Goal: Task Accomplishment & Management: Manage account settings

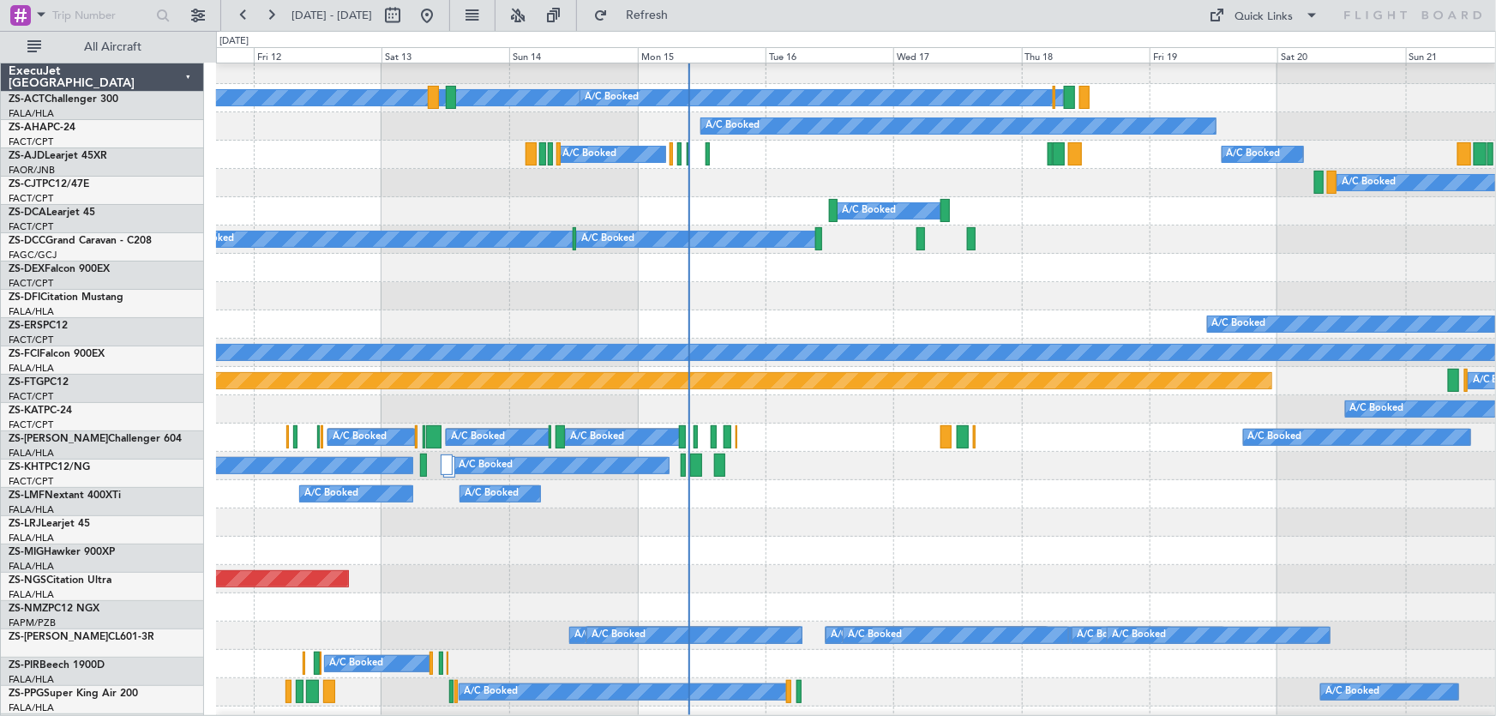
scroll to position [545, 0]
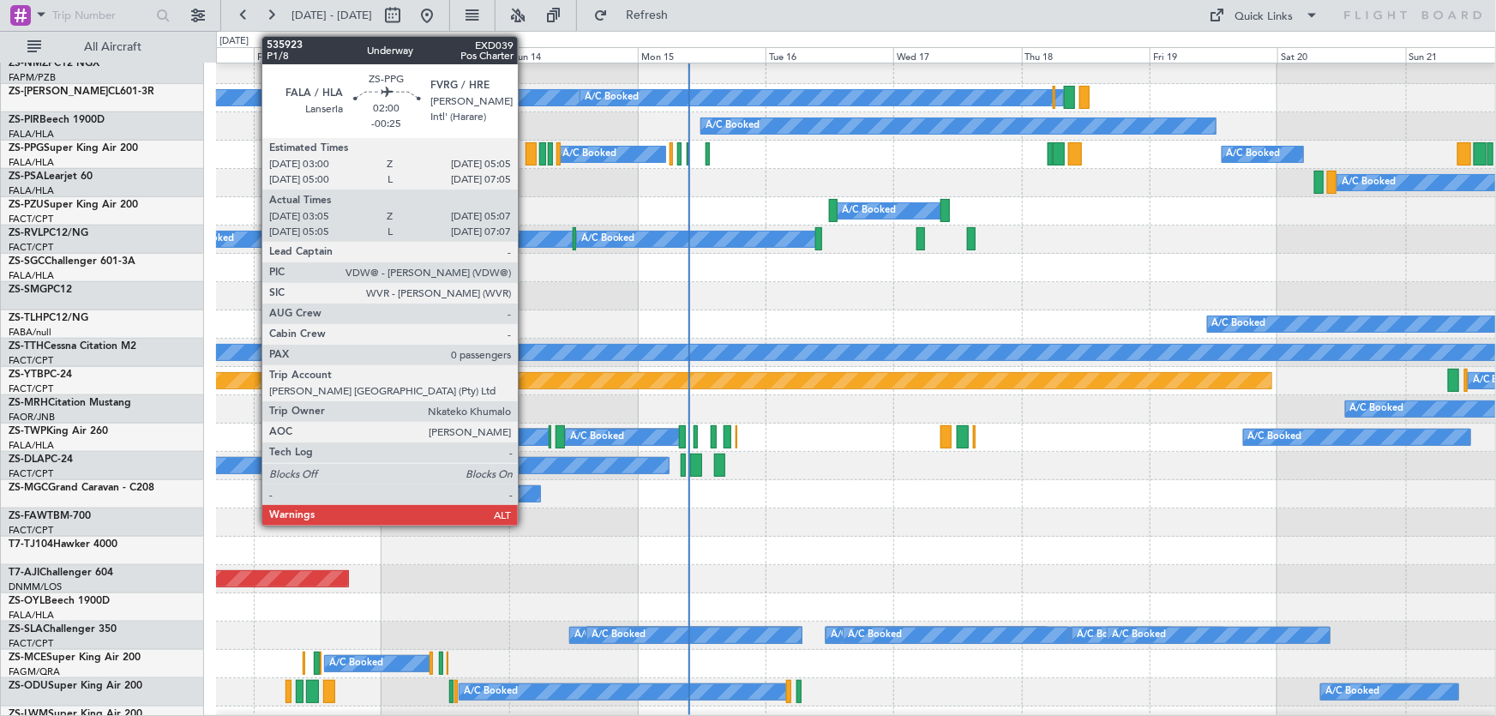
click at [525, 142] on div at bounding box center [530, 153] width 11 height 23
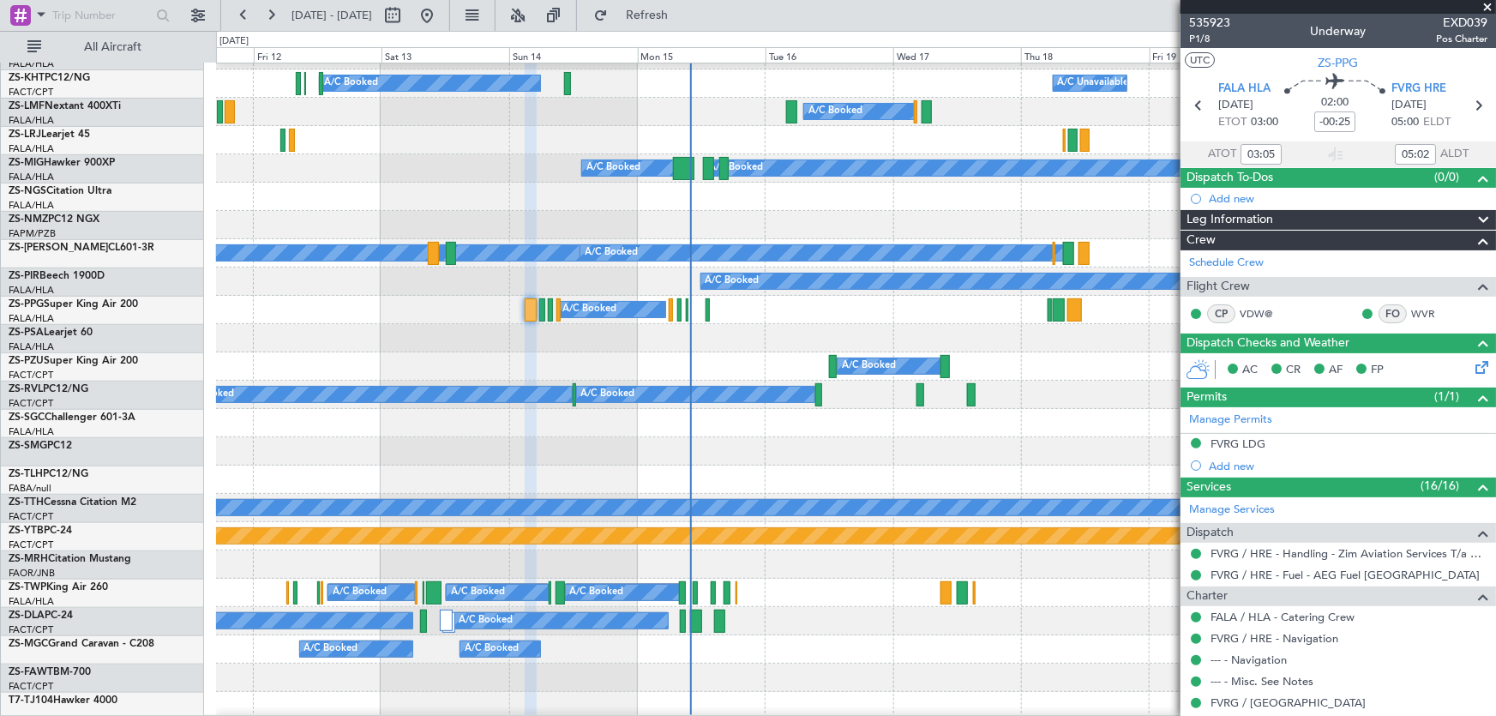
scroll to position [467, 0]
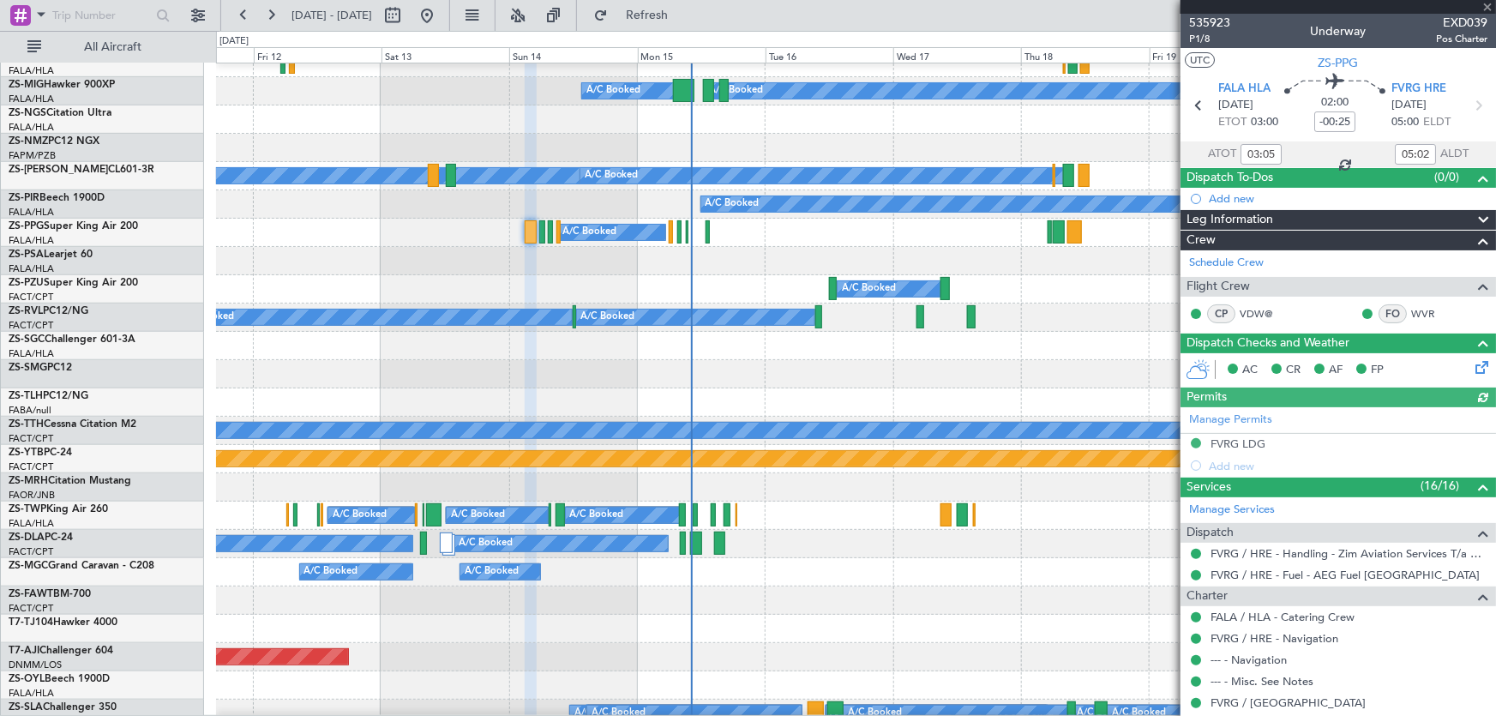
click at [731, 303] on div "A/C Booked" at bounding box center [855, 289] width 1279 height 28
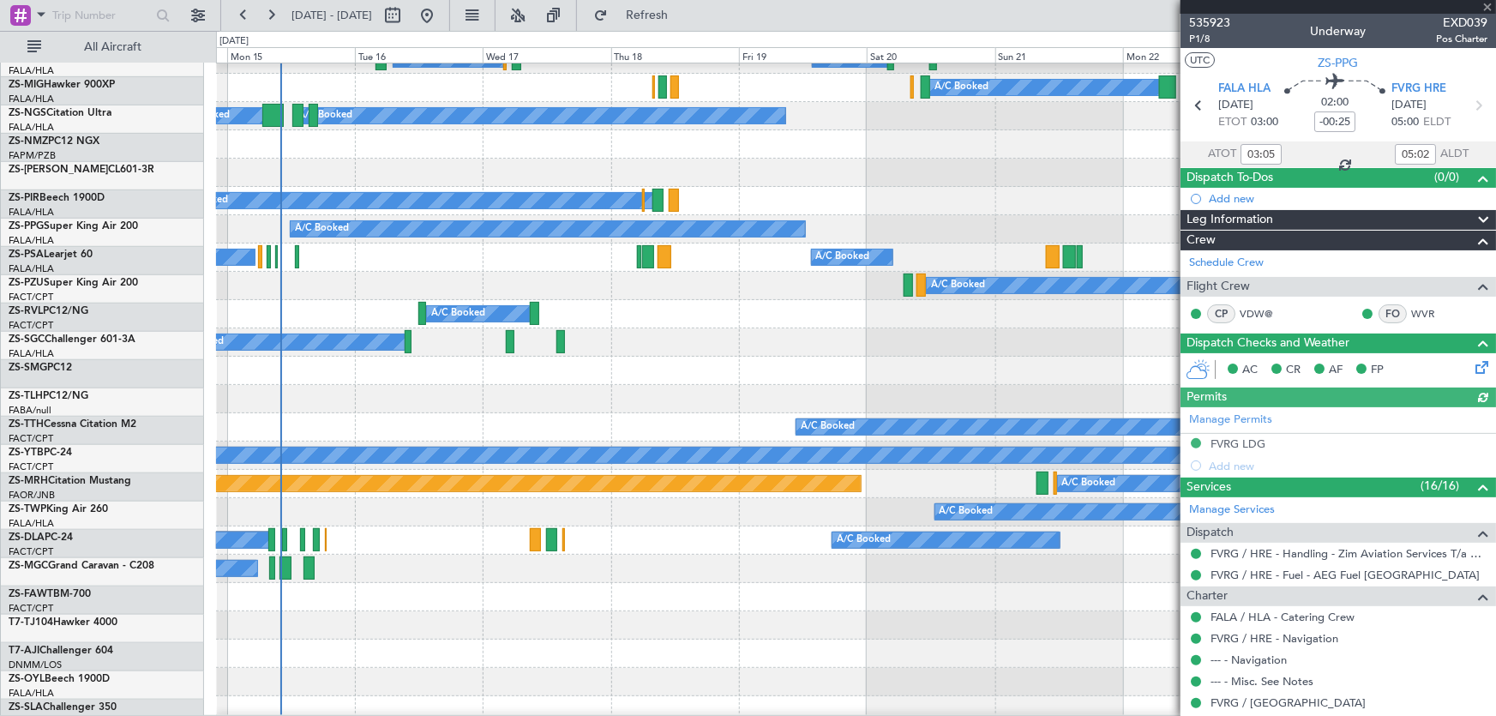
scroll to position [442, 0]
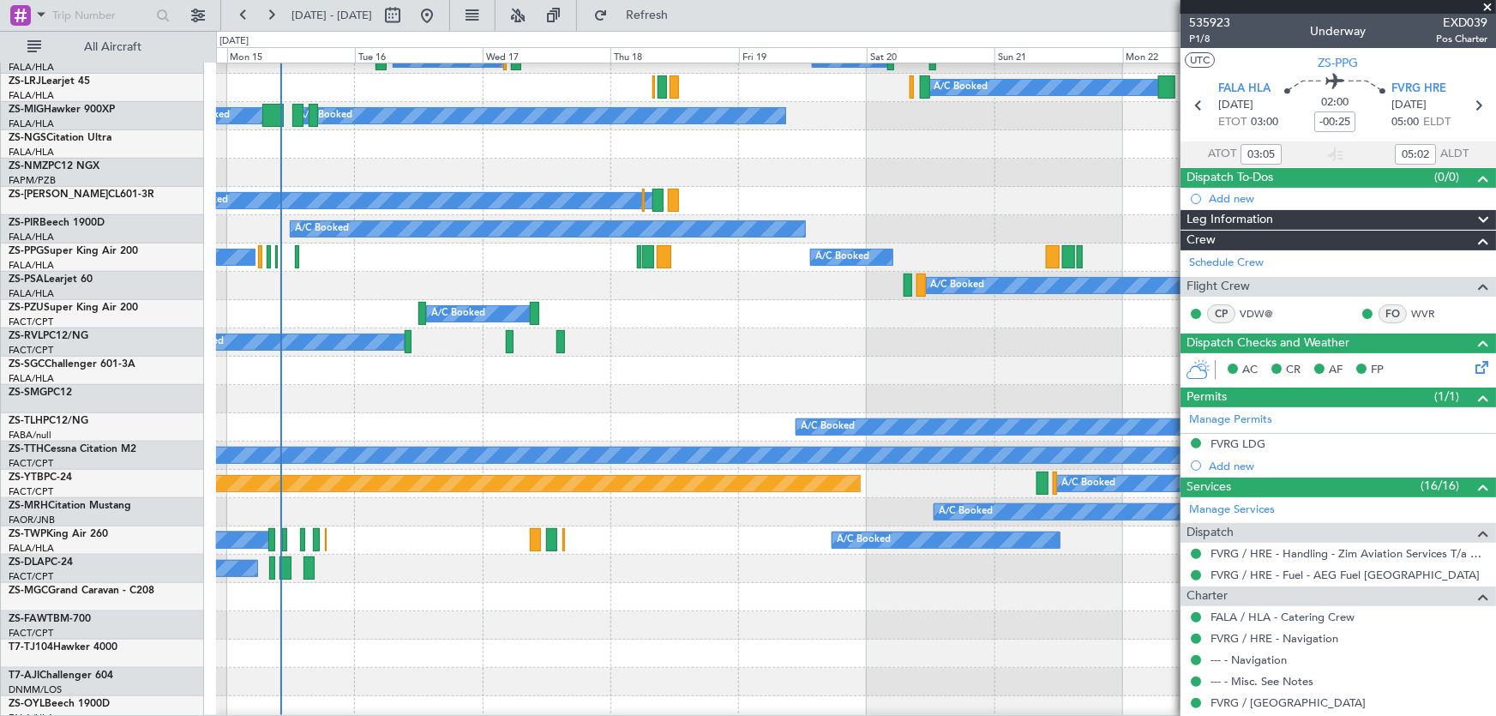
click at [1484, 2] on span at bounding box center [1486, 7] width 17 height 15
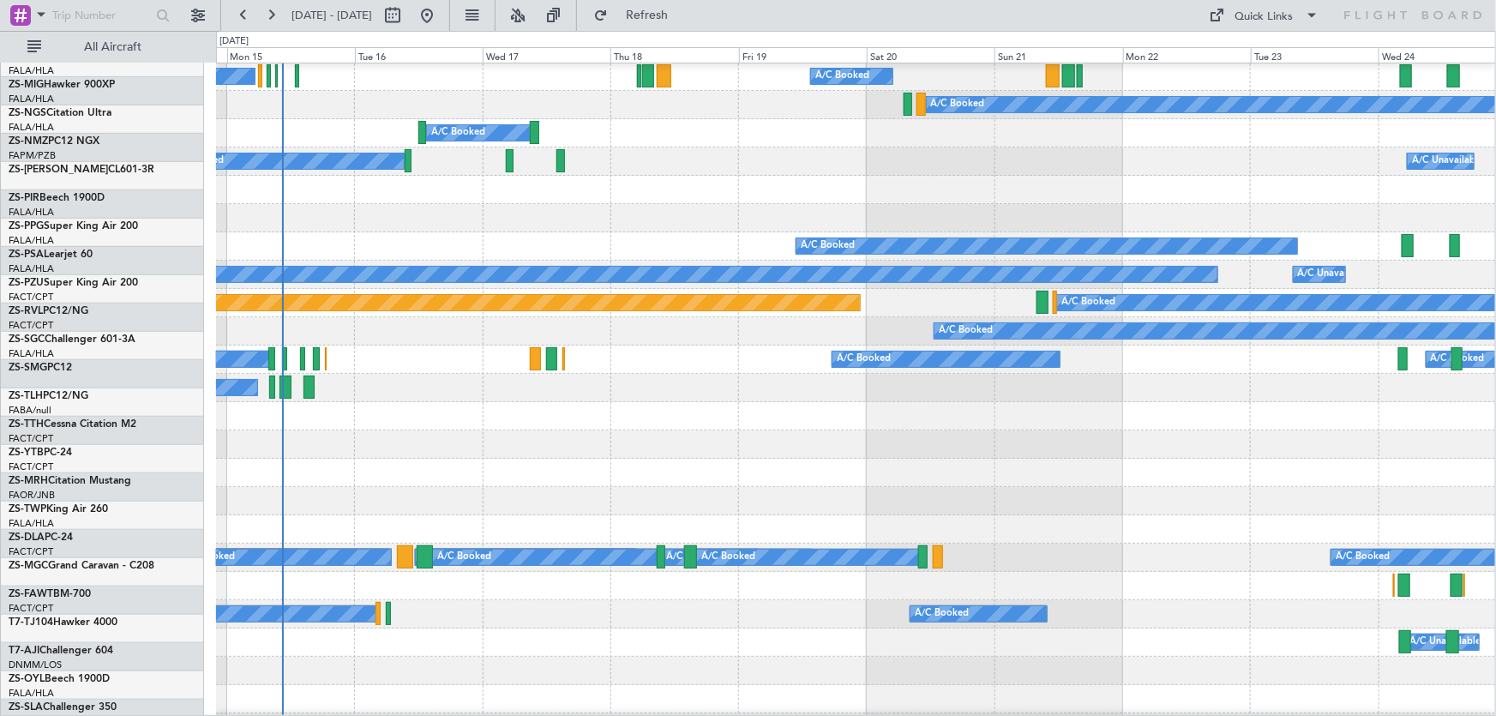
scroll to position [623, 0]
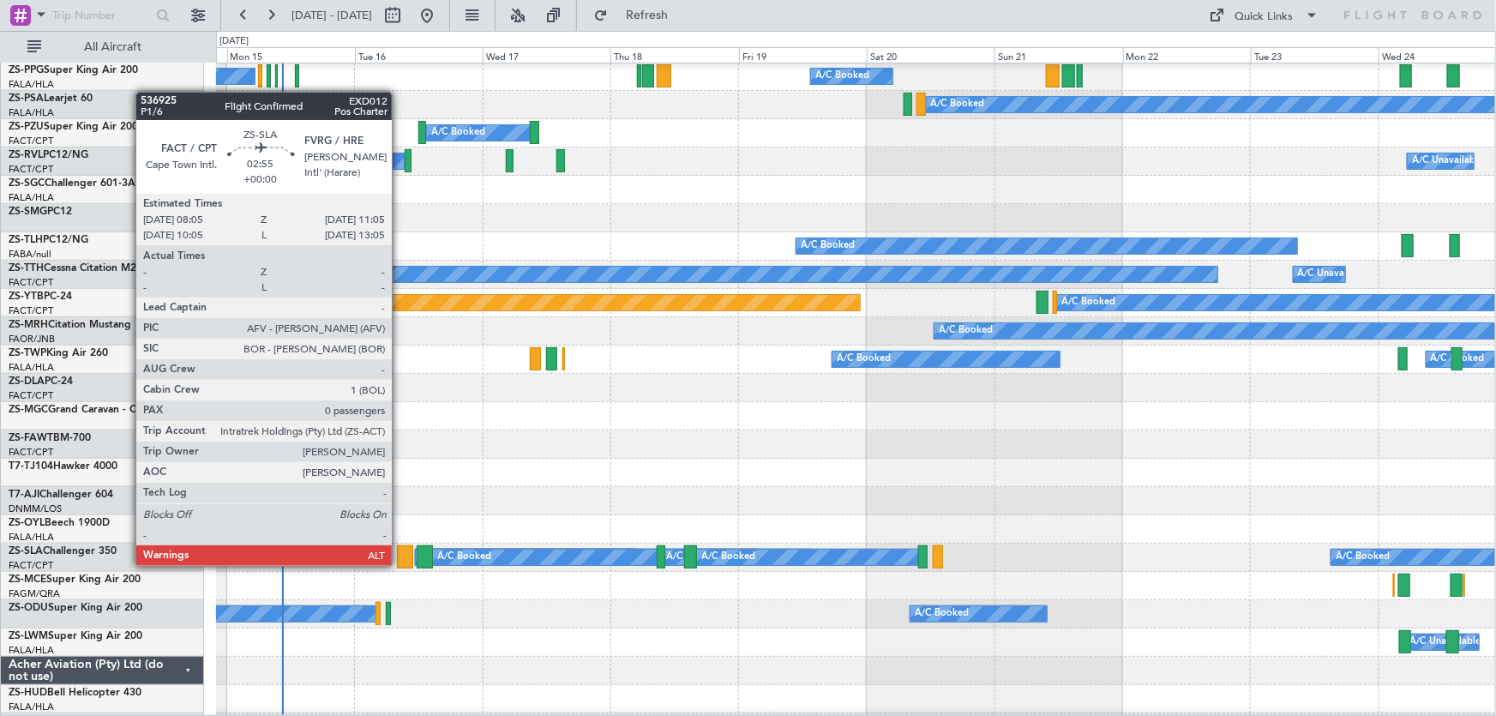
click at [399, 566] on div at bounding box center [405, 556] width 16 height 23
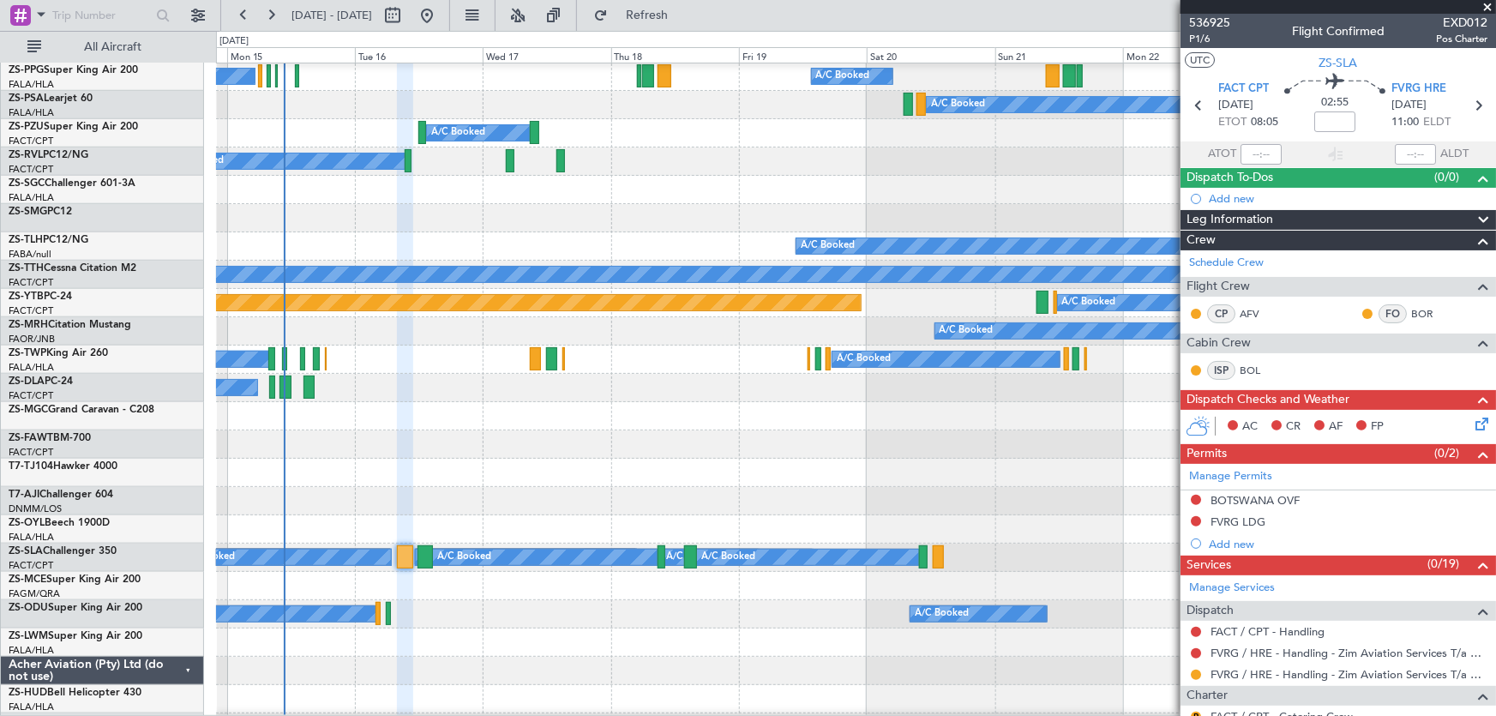
click at [606, 411] on div "A/C Booked A/C Booked" at bounding box center [856, 416] width 1280 height 28
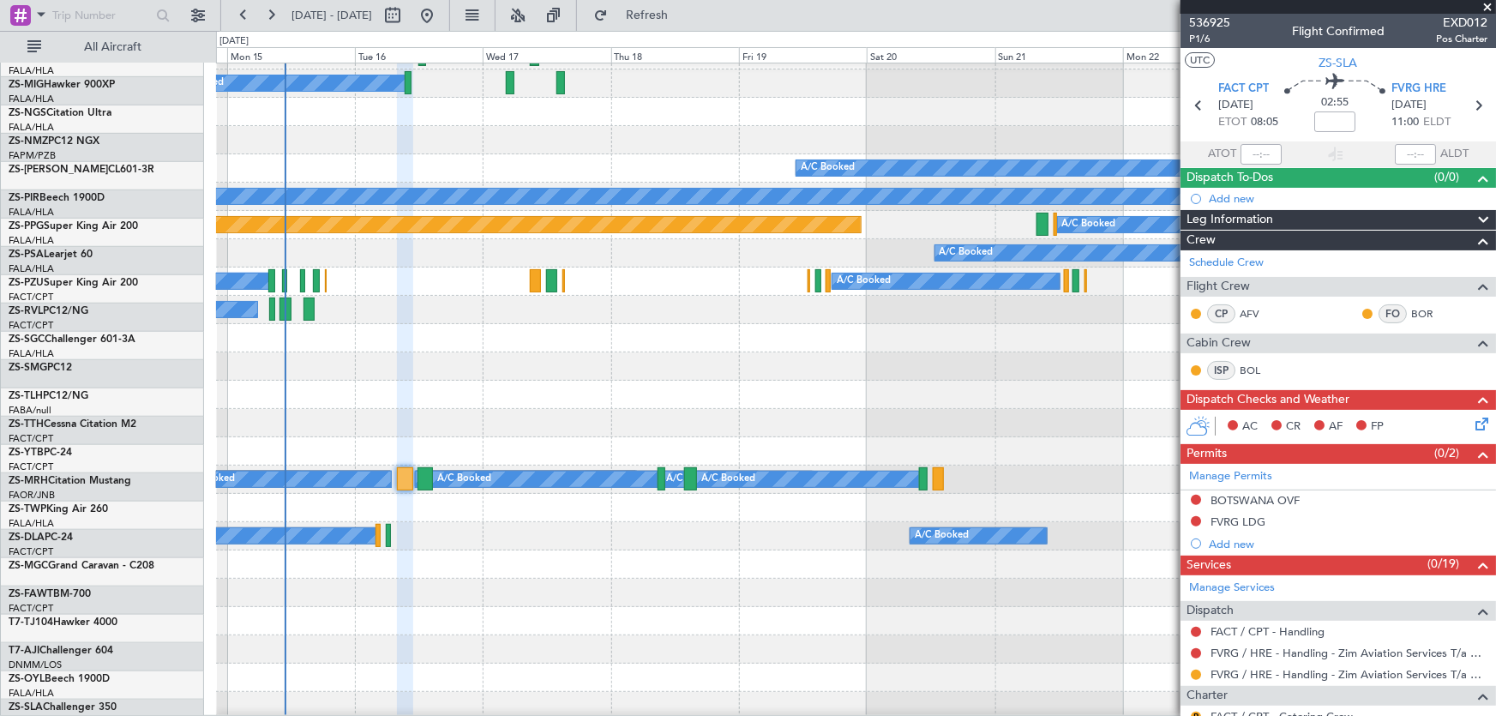
scroll to position [701, 0]
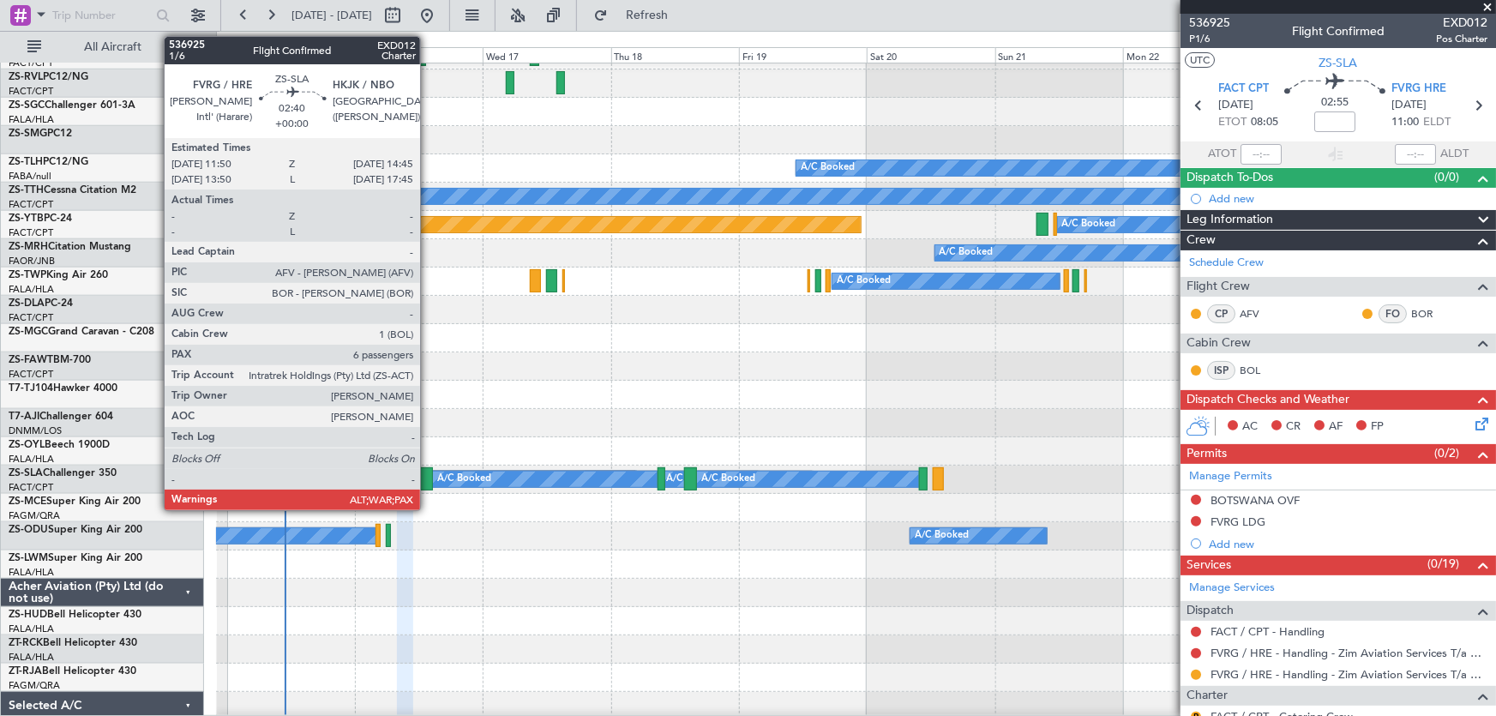
click at [426, 472] on div at bounding box center [425, 478] width 16 height 23
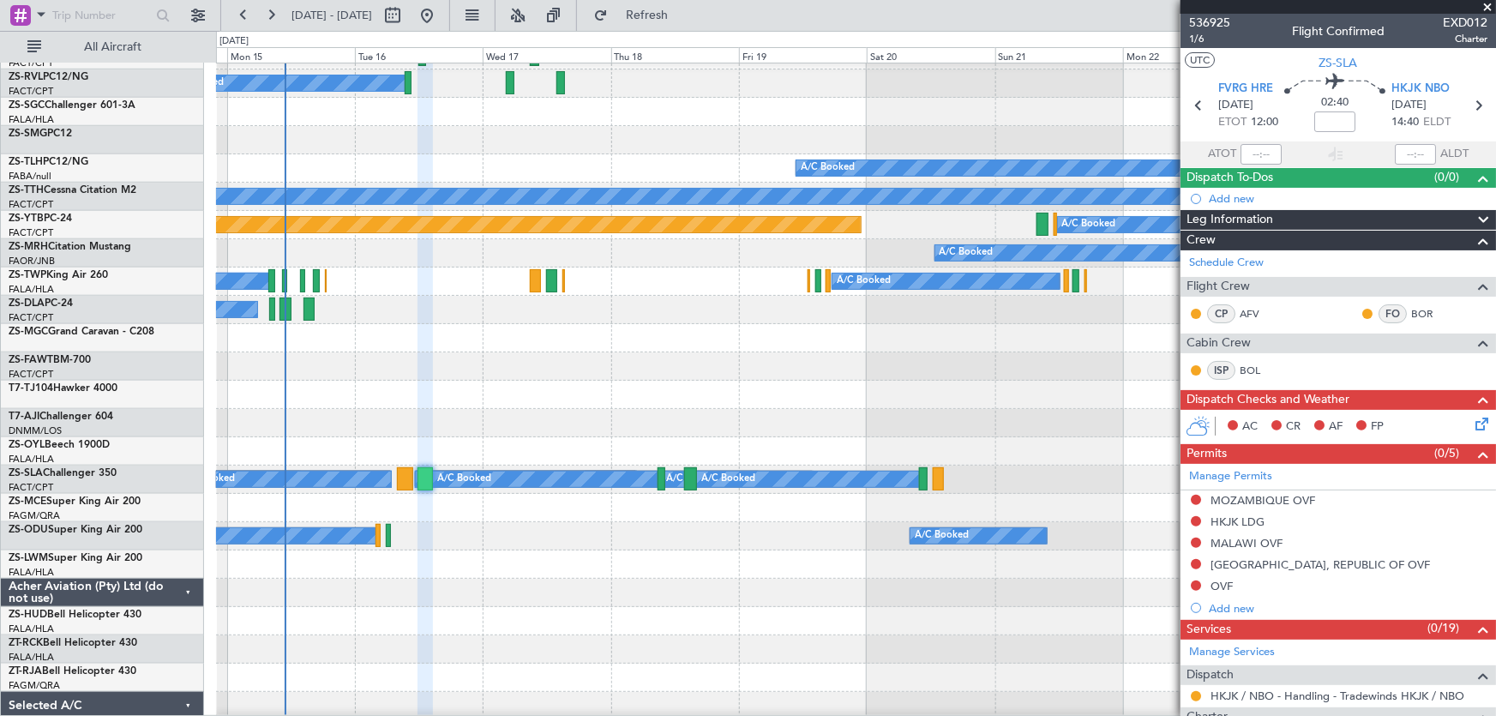
click at [1484, 7] on span at bounding box center [1486, 7] width 17 height 15
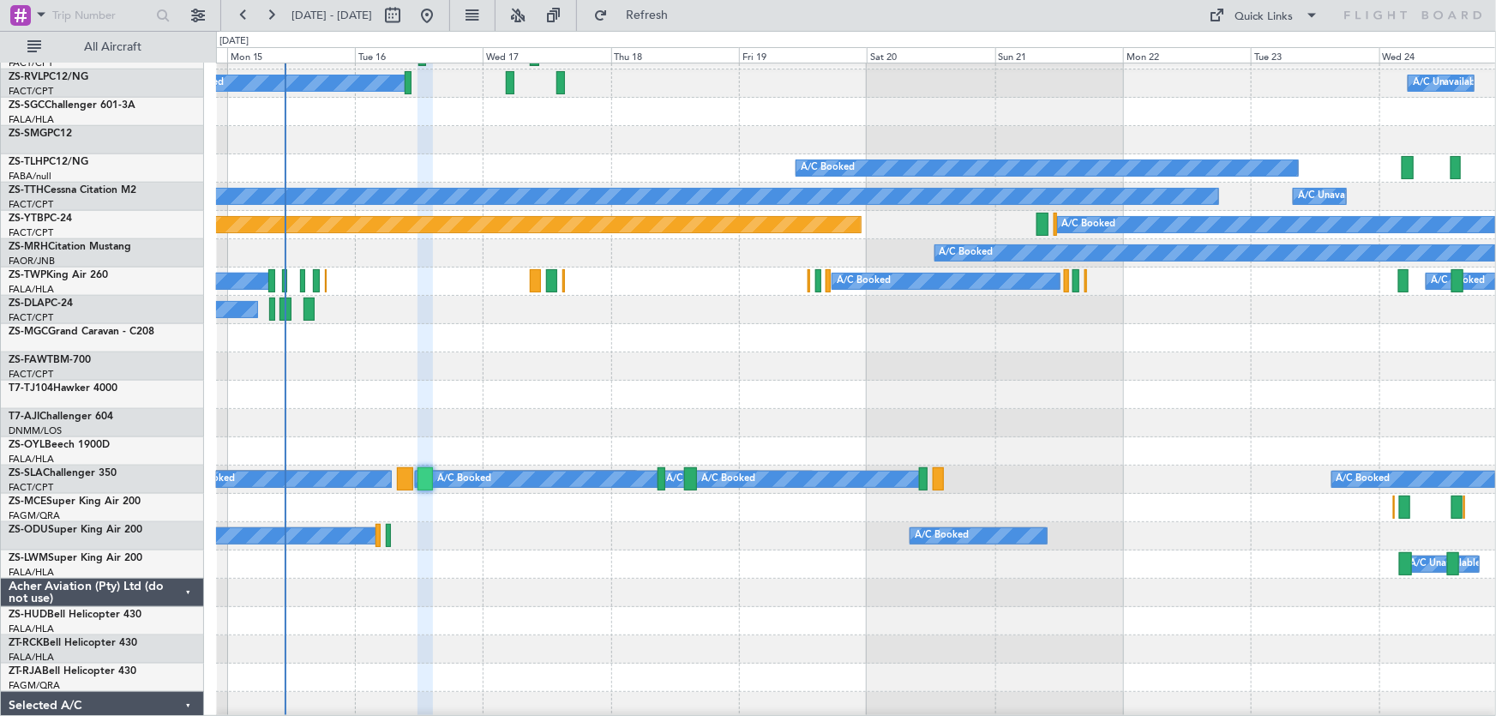
type input "0"
click at [938, 593] on div at bounding box center [856, 592] width 1280 height 28
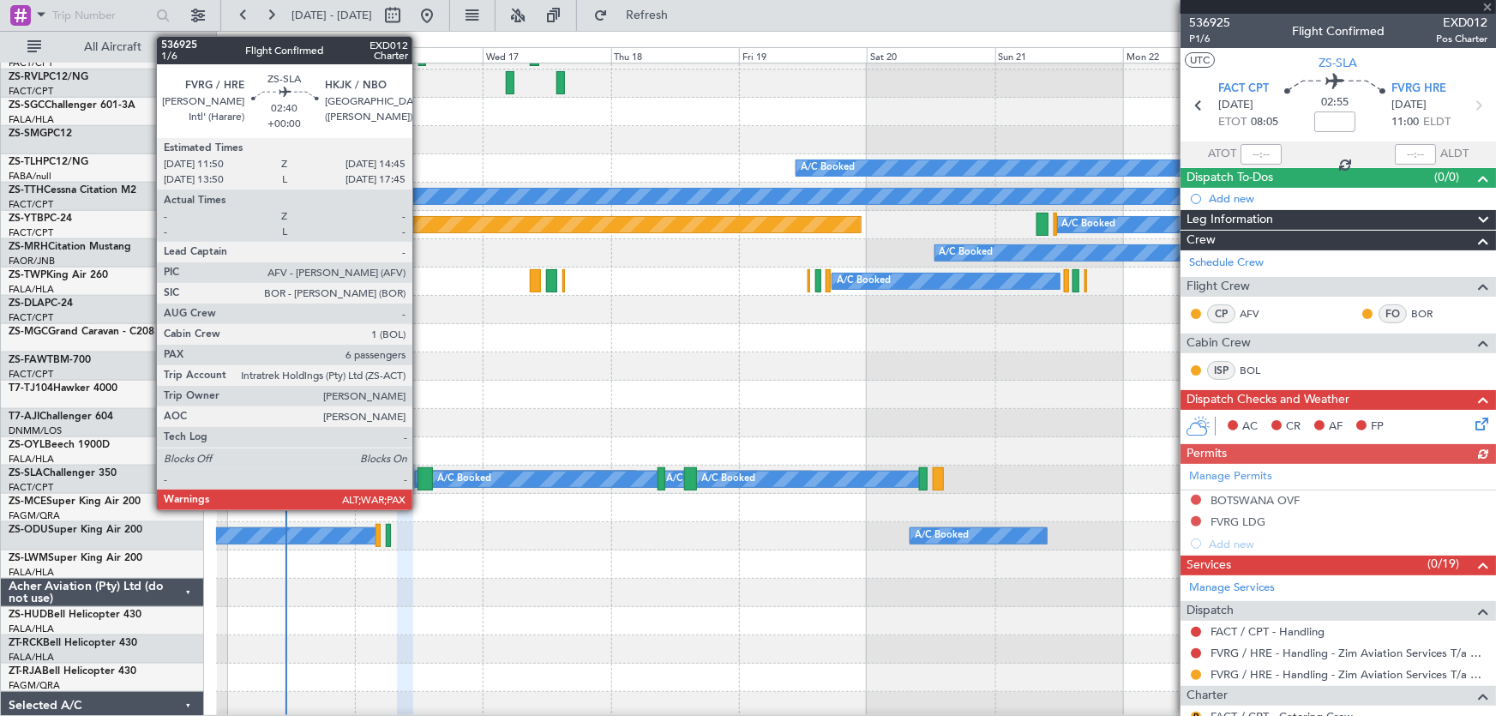
click at [420, 483] on div at bounding box center [425, 478] width 16 height 23
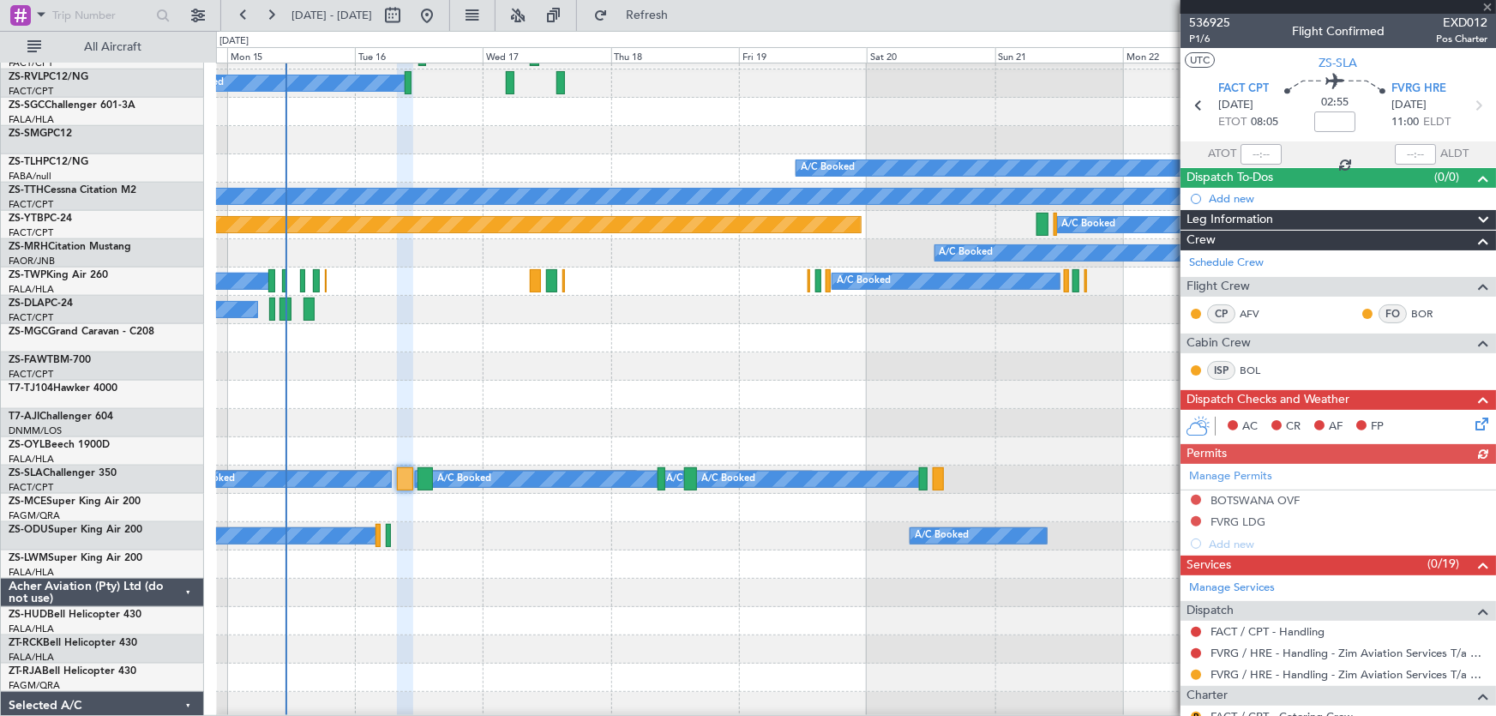
click at [420, 483] on div at bounding box center [425, 478] width 16 height 23
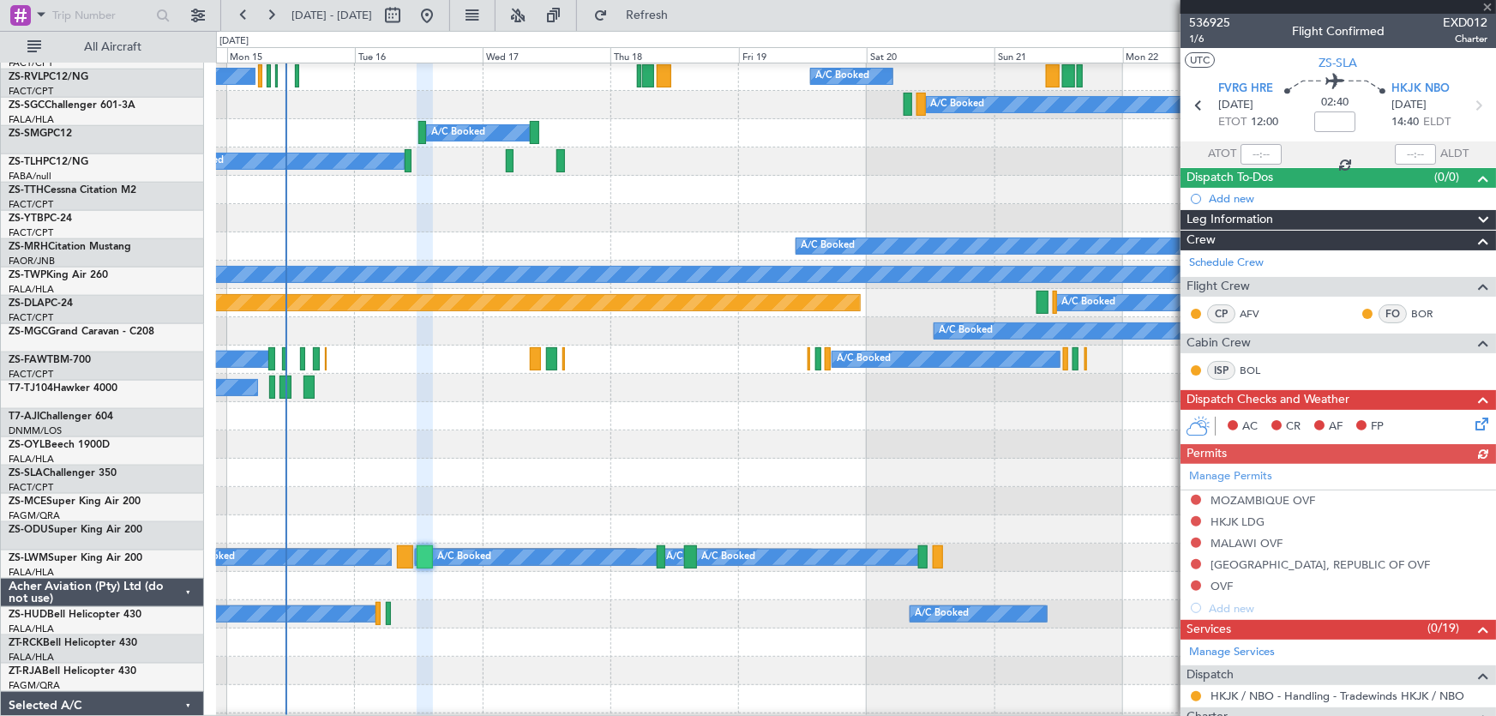
scroll to position [623, 0]
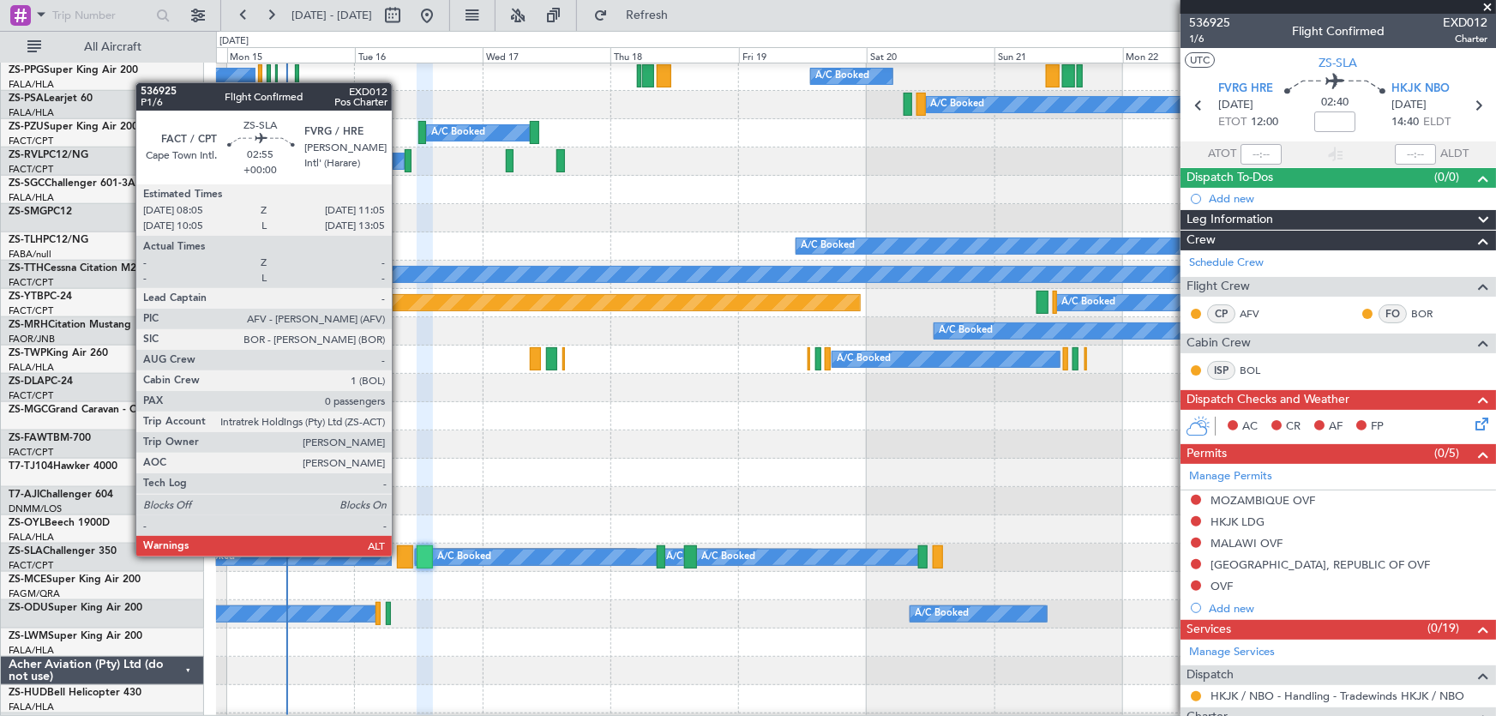
click at [399, 556] on div at bounding box center [405, 556] width 16 height 23
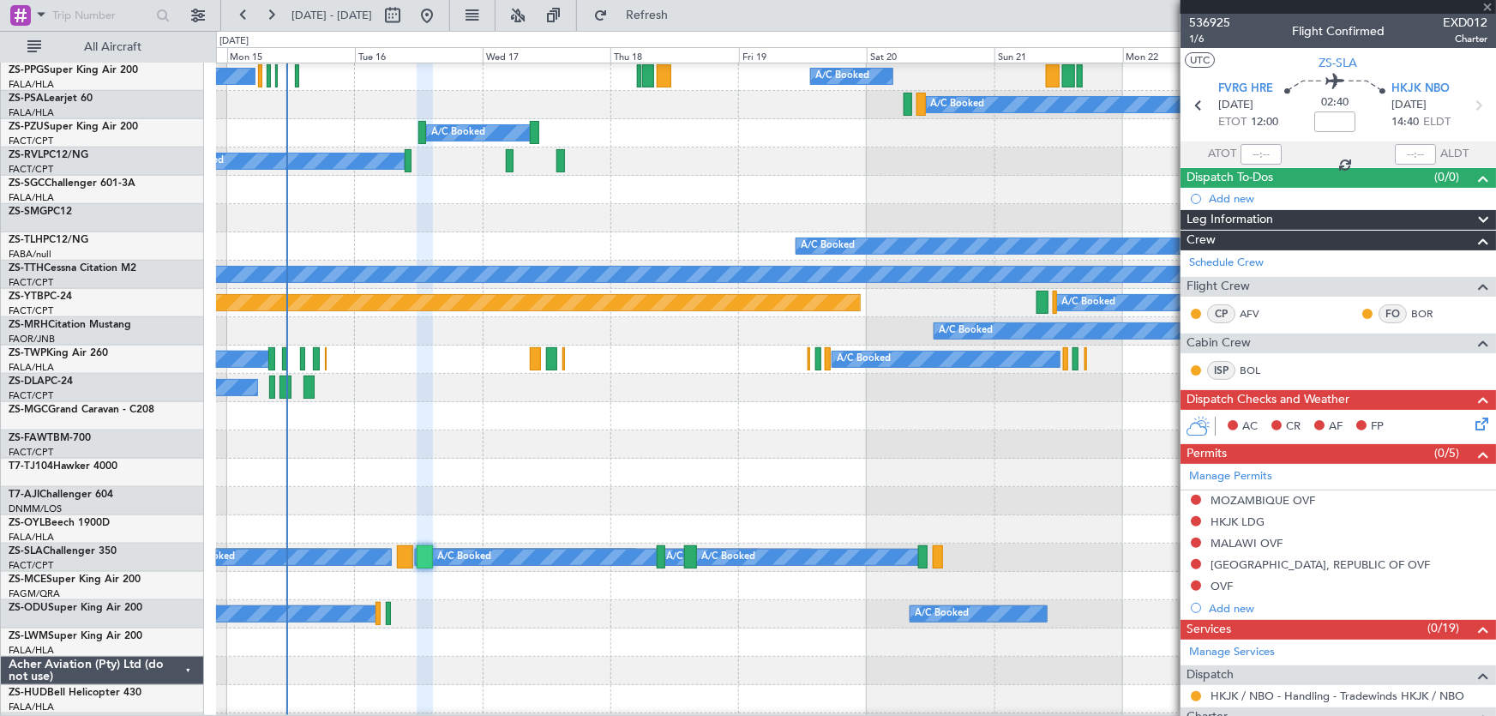
type input "0"
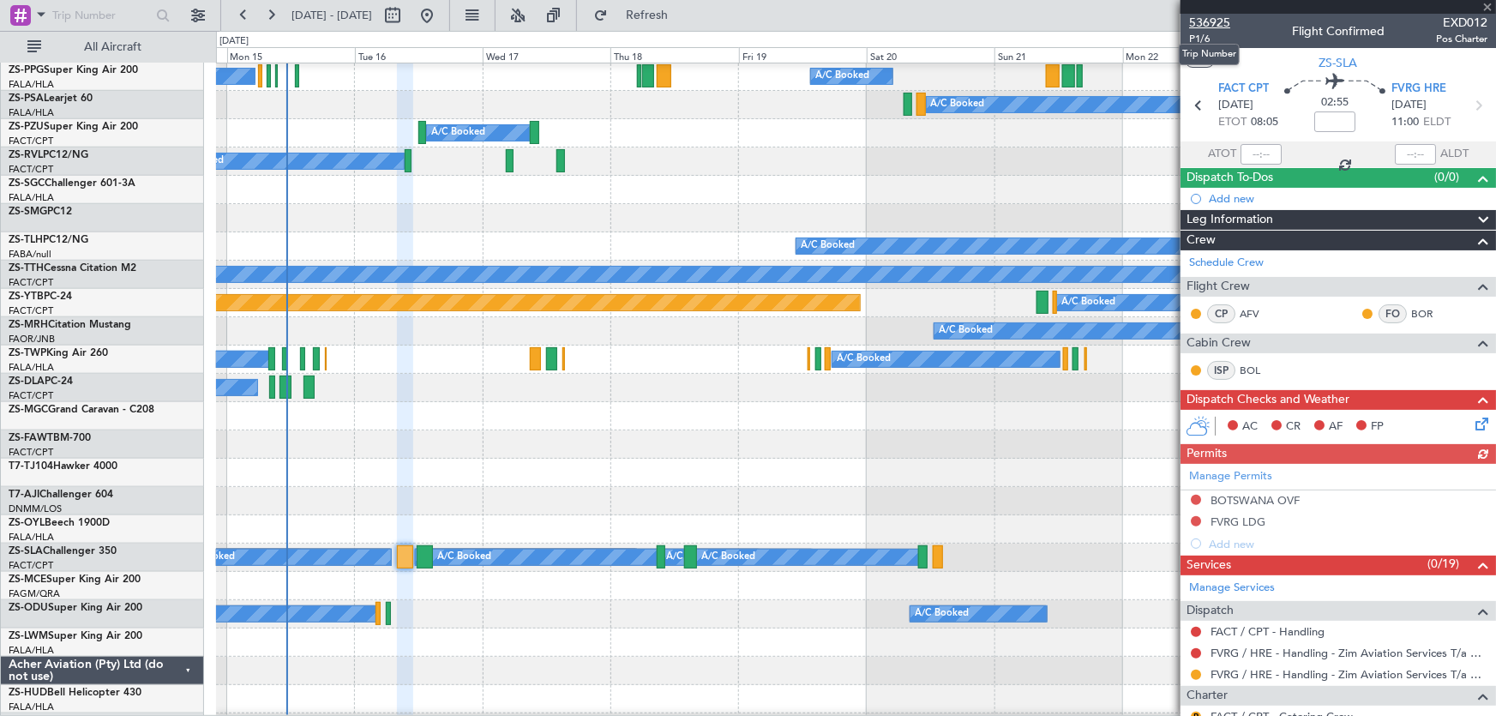
click at [1207, 17] on span "536925" at bounding box center [1209, 23] width 41 height 18
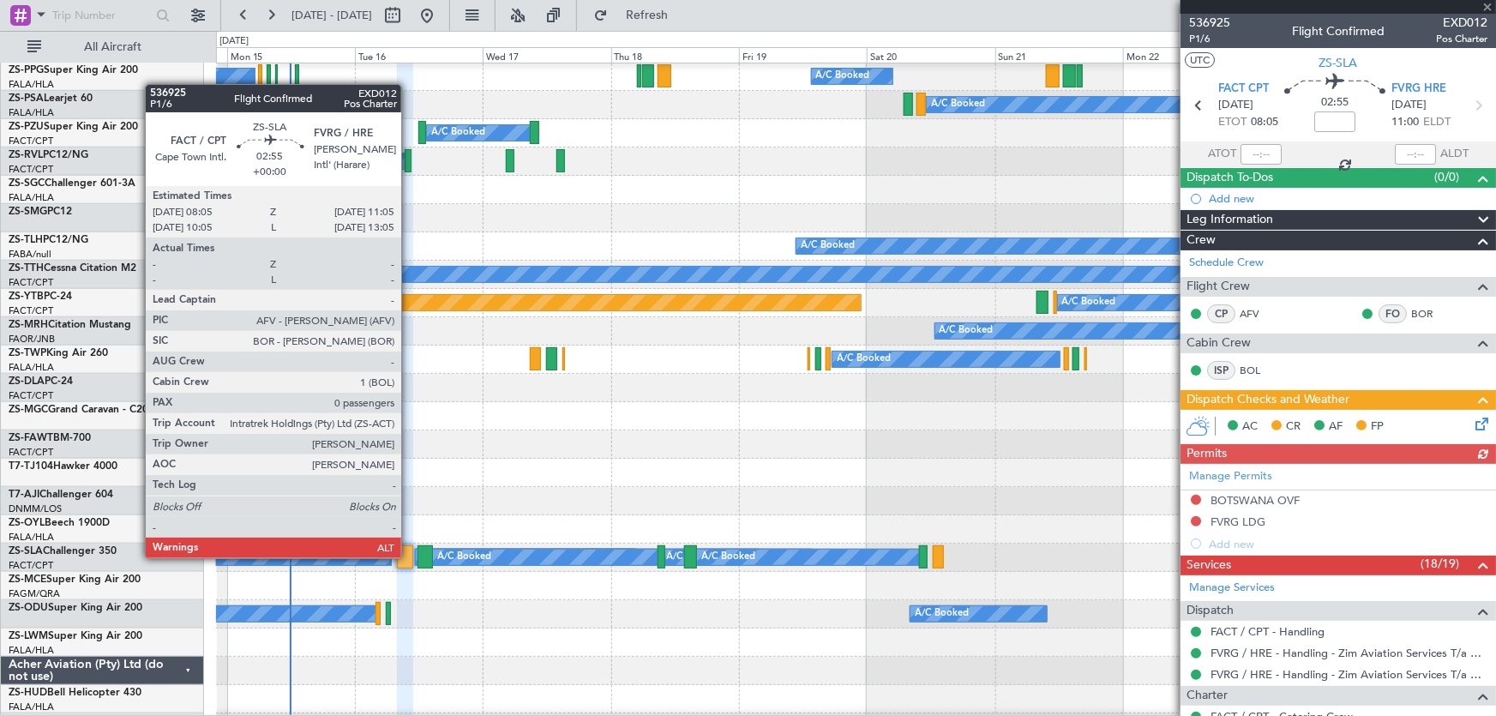
click at [405, 558] on div at bounding box center [405, 556] width 16 height 23
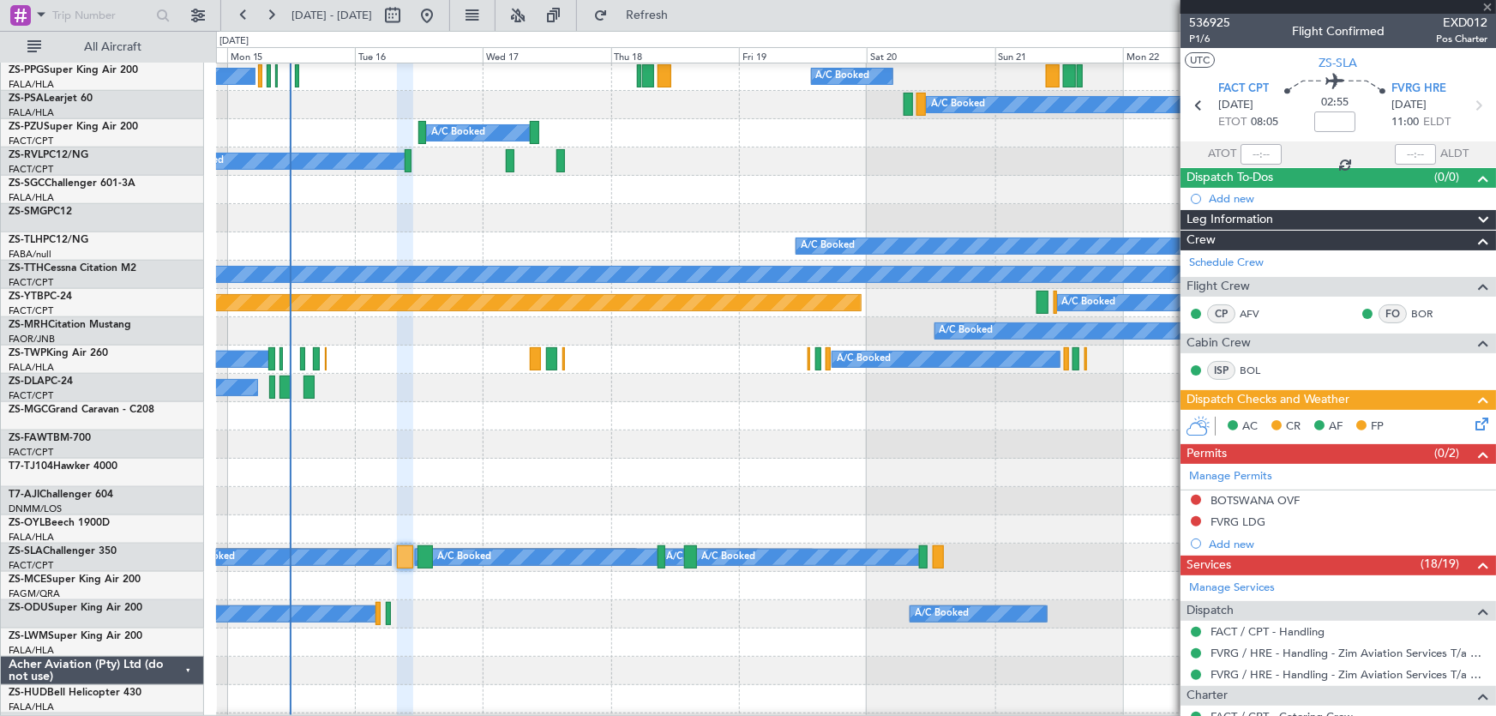
click at [428, 558] on div at bounding box center [425, 556] width 16 height 23
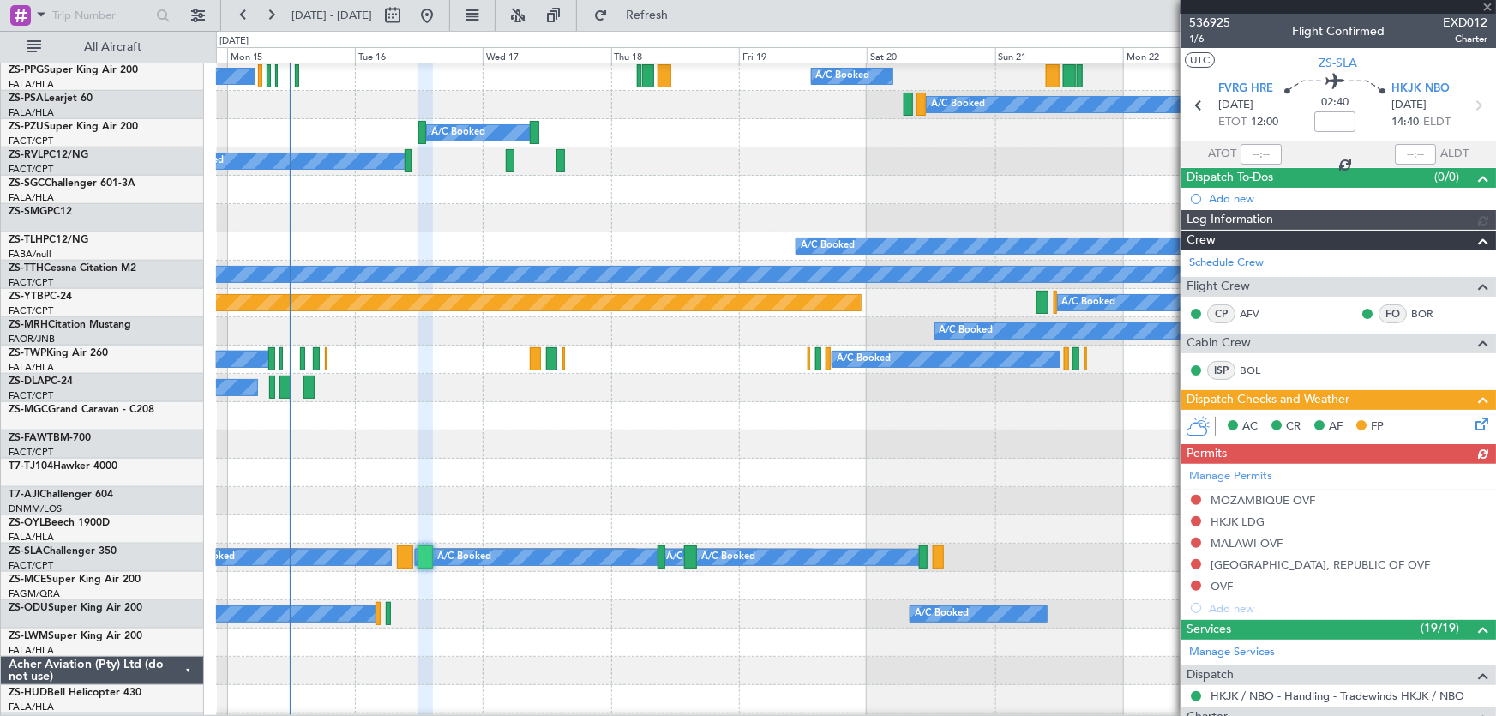
click at [1483, 5] on div at bounding box center [1337, 7] width 315 height 14
click at [1487, 7] on div at bounding box center [1337, 7] width 315 height 14
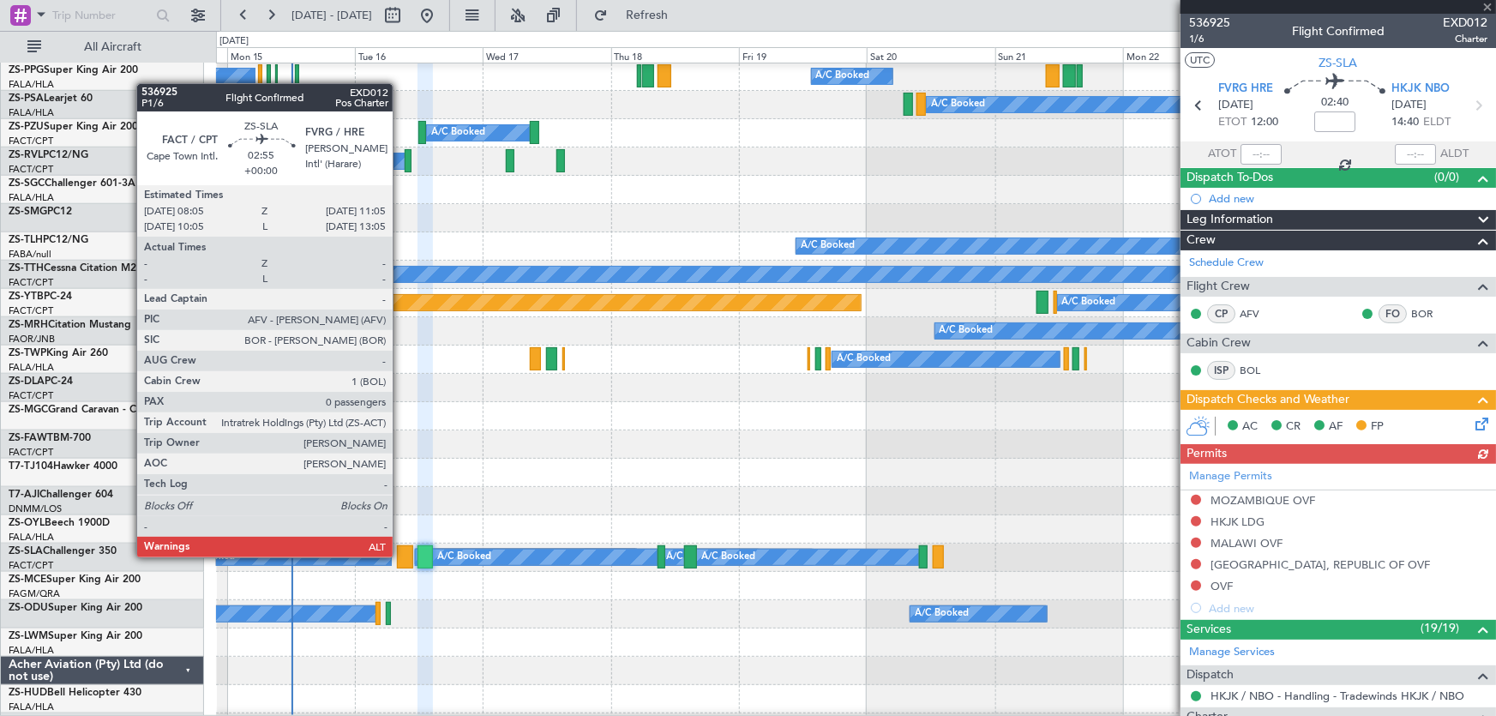
click at [400, 557] on div at bounding box center [405, 556] width 16 height 23
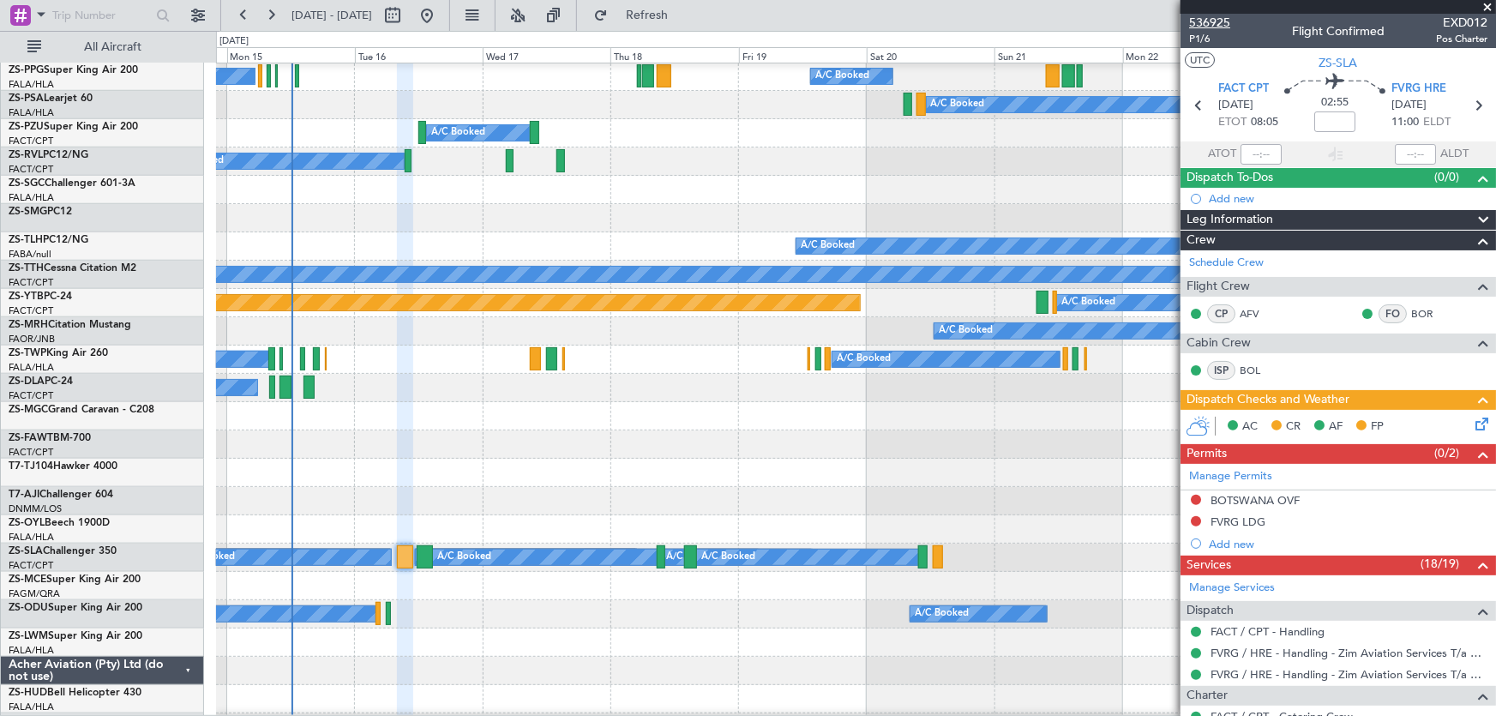
click at [1212, 17] on span "536925" at bounding box center [1209, 23] width 41 height 18
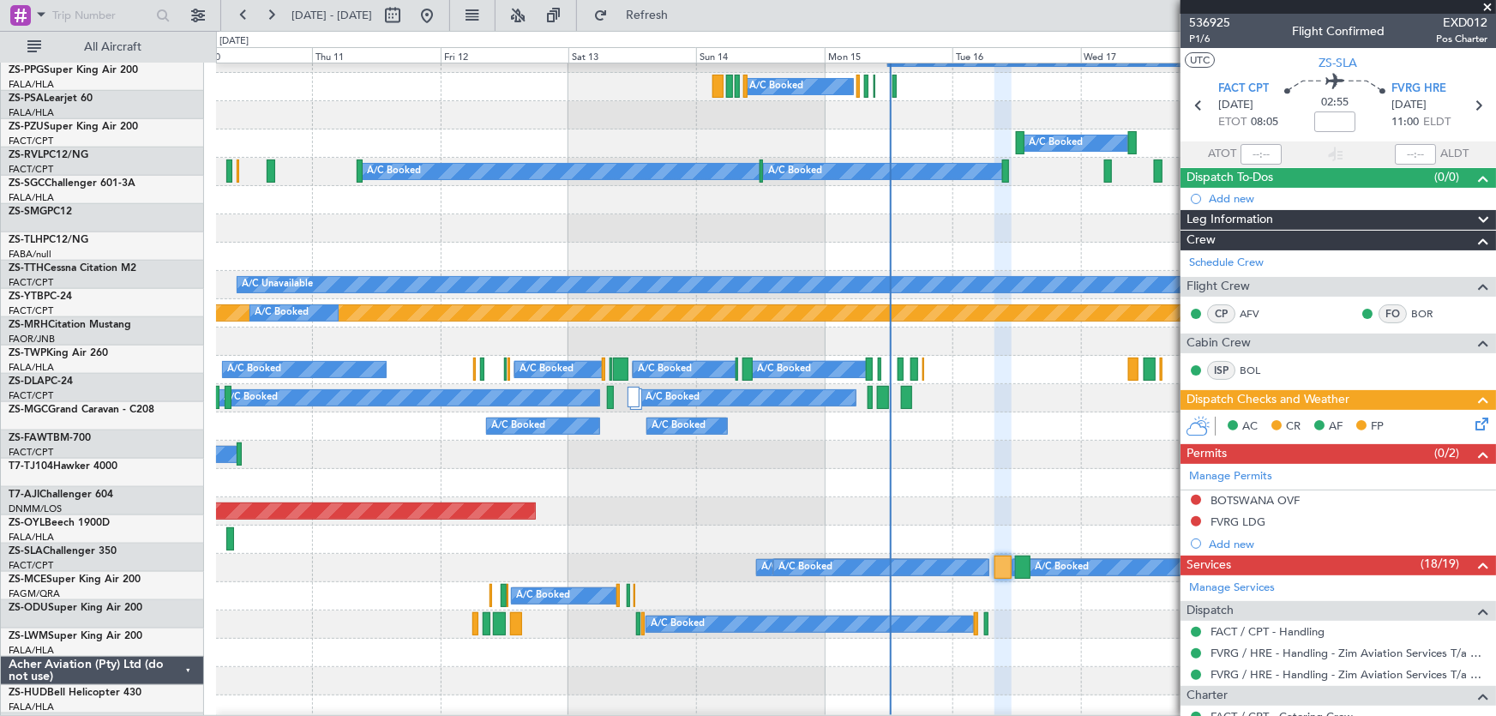
scroll to position [613, 0]
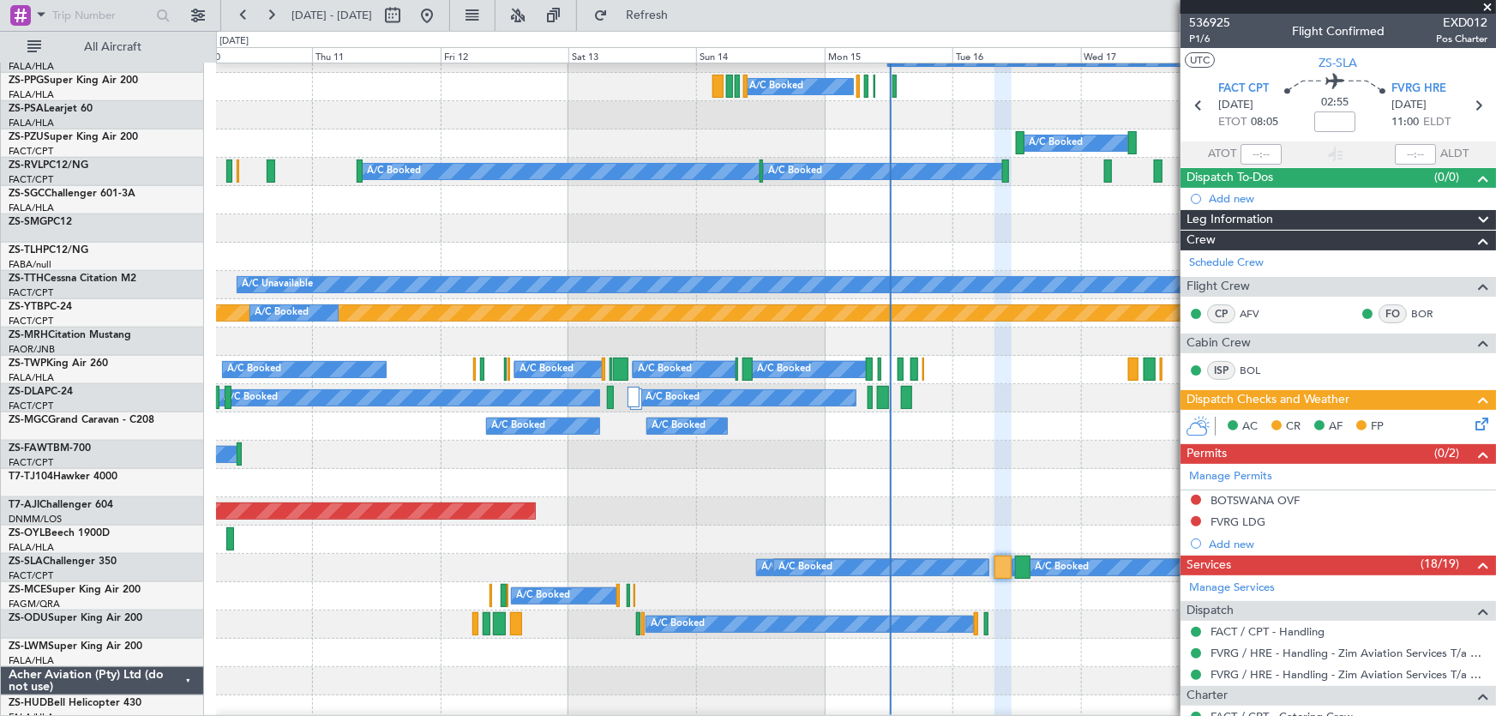
click at [977, 353] on div "A/C Booked A/C Booked" at bounding box center [856, 341] width 1280 height 28
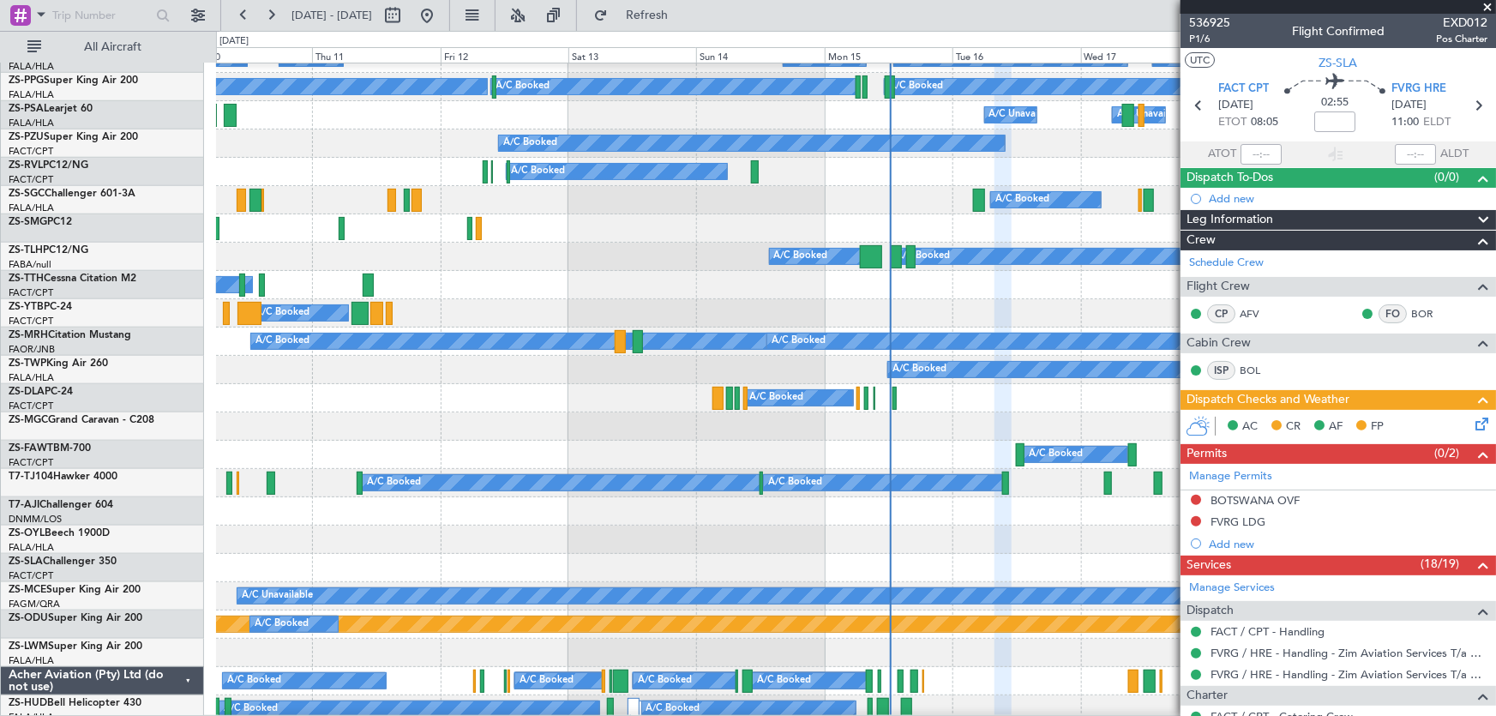
scroll to position [301, 0]
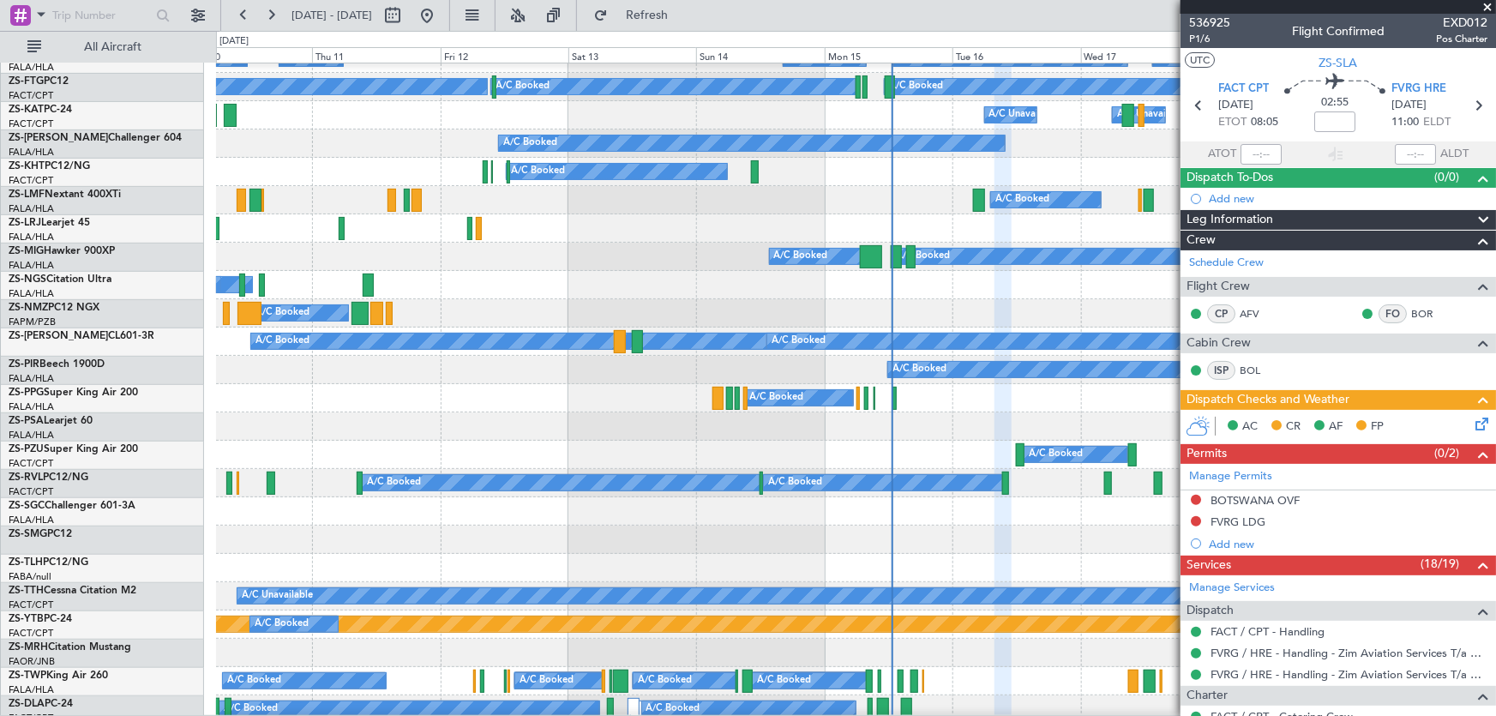
drag, startPoint x: 1483, startPoint y: 3, endPoint x: 1489, endPoint y: 31, distance: 28.9
click at [1483, 3] on span at bounding box center [1486, 7] width 17 height 15
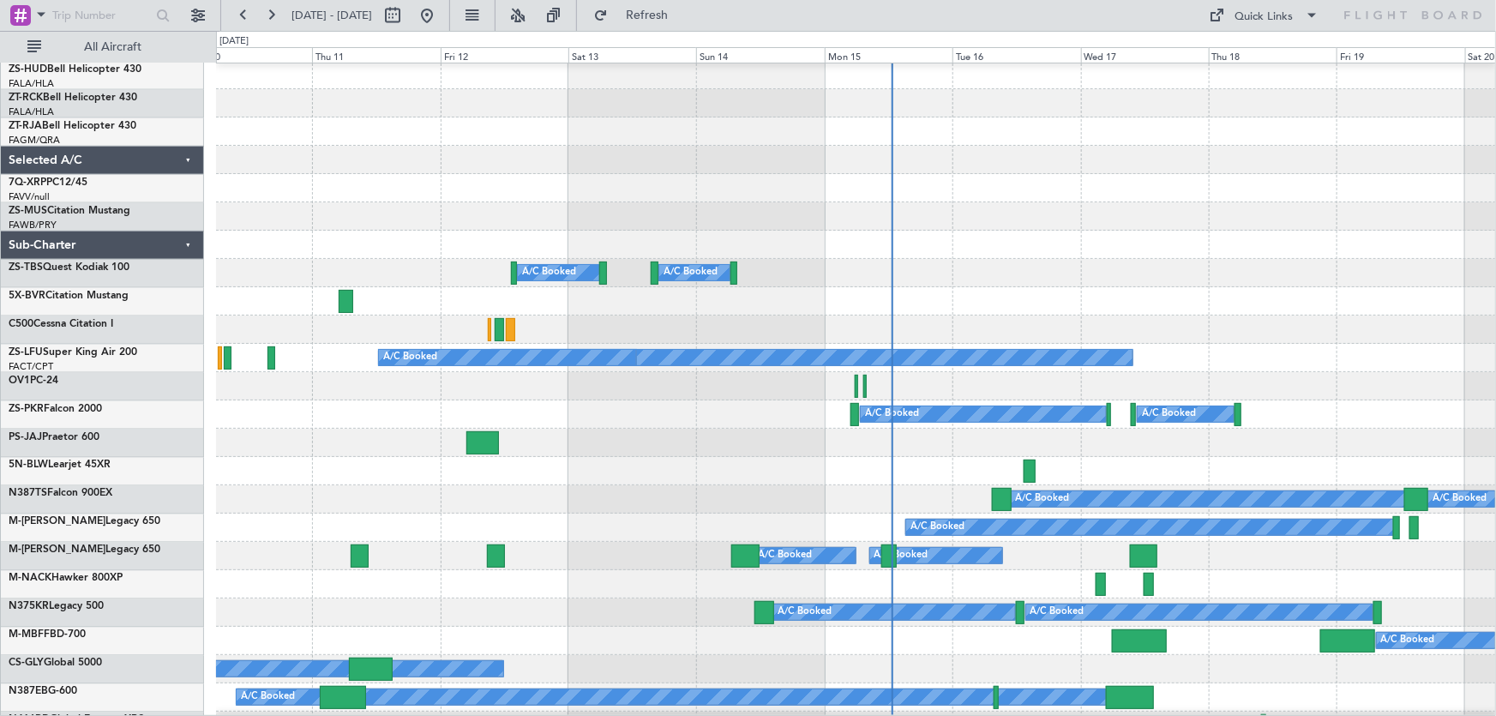
scroll to position [1382, 0]
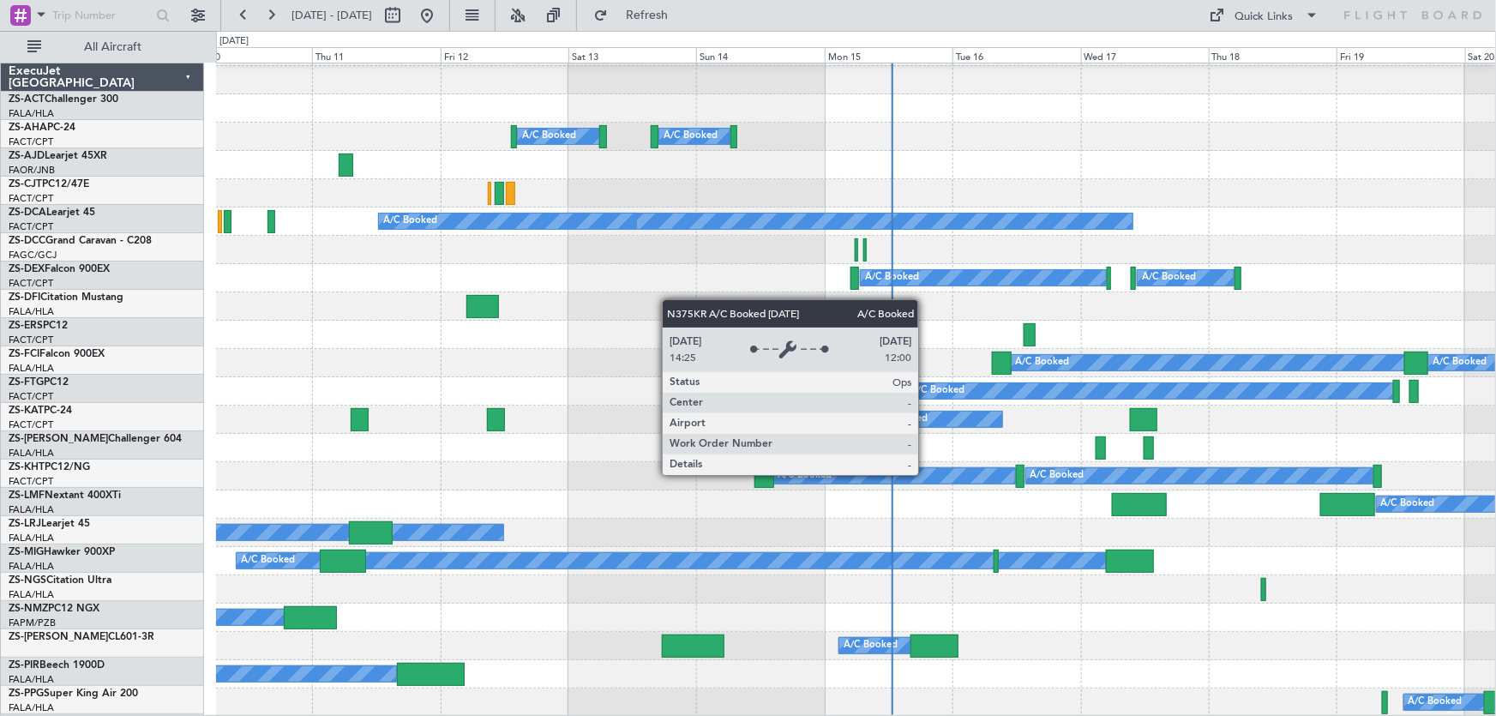
scroll to position [1382, 0]
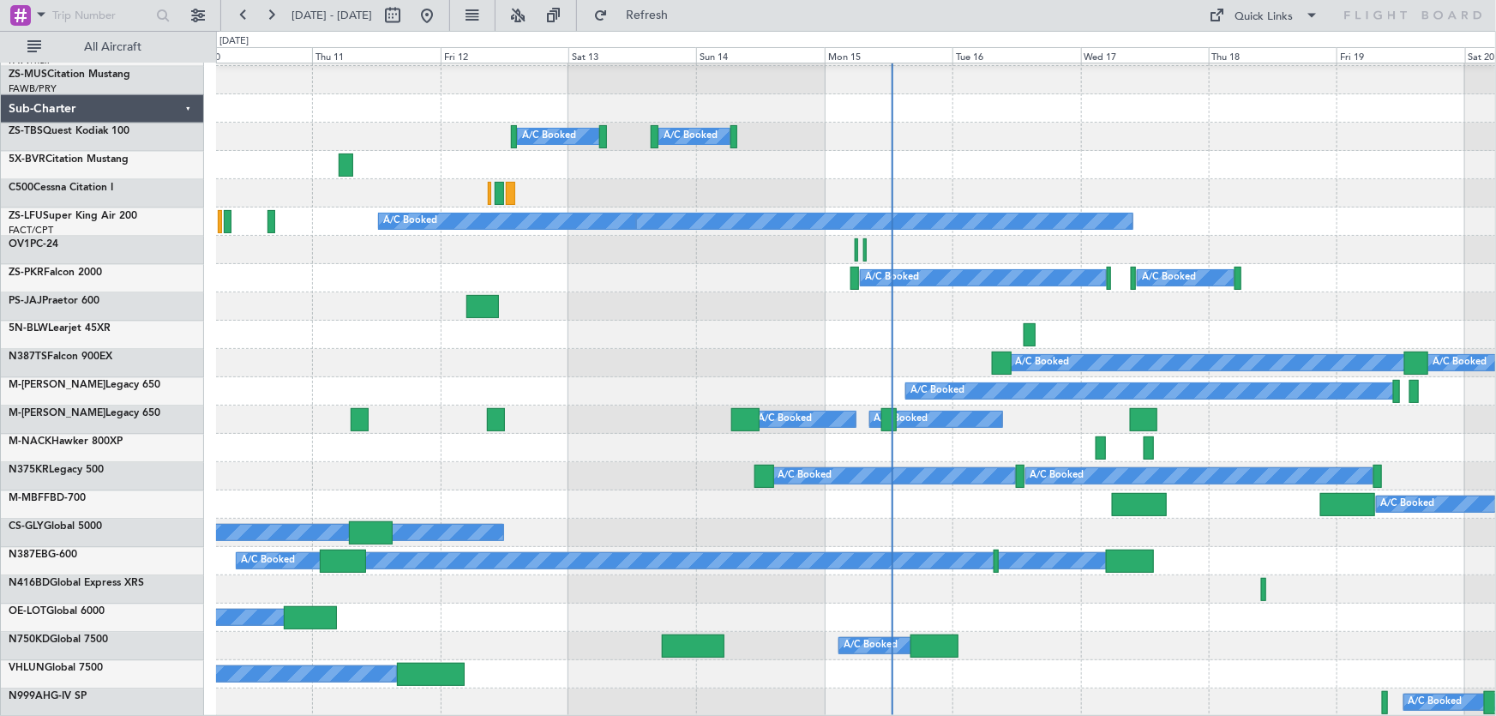
click at [1040, 674] on div "A/C Booked" at bounding box center [856, 674] width 1280 height 28
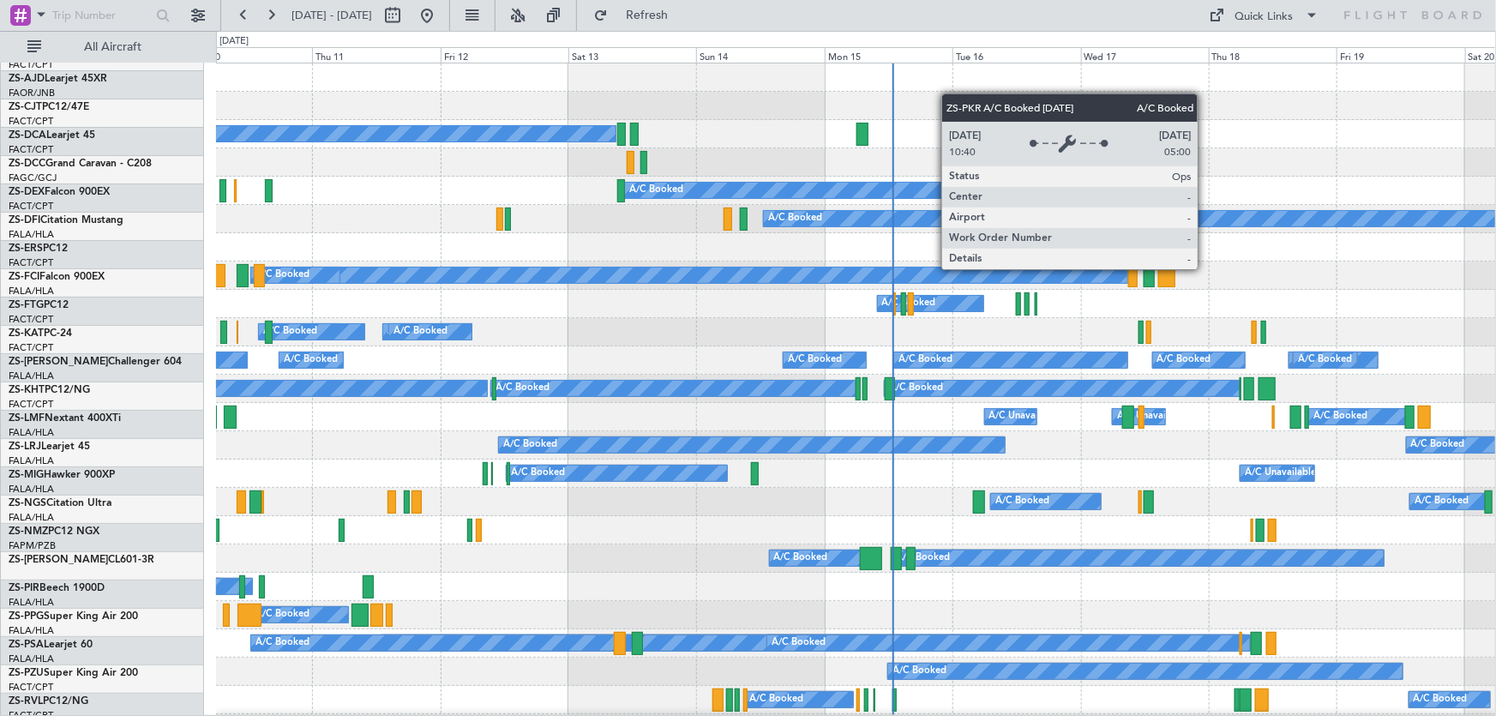
scroll to position [0, 0]
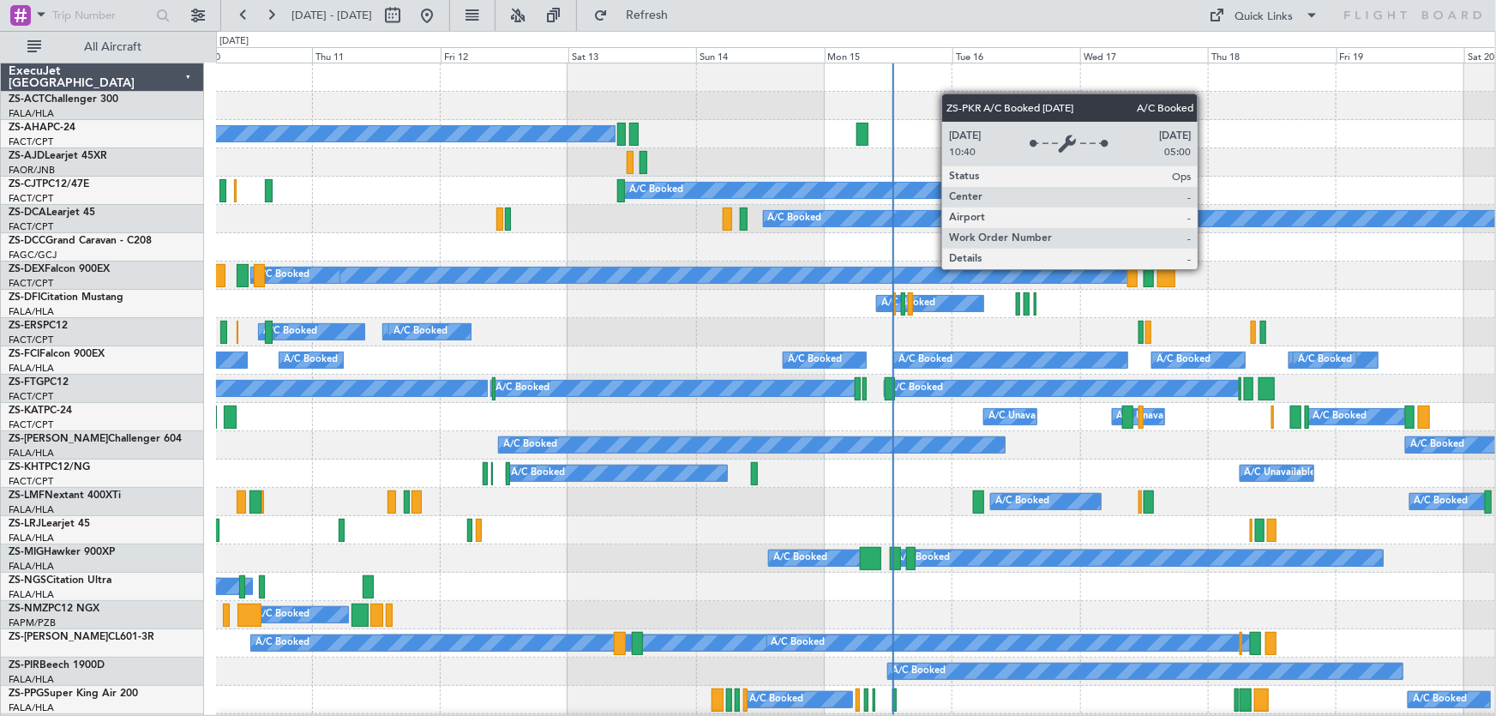
click at [856, 341] on div "A/C Booked A/C Booked A/C Booked A/C Booked A/C Booked" at bounding box center [855, 332] width 1279 height 28
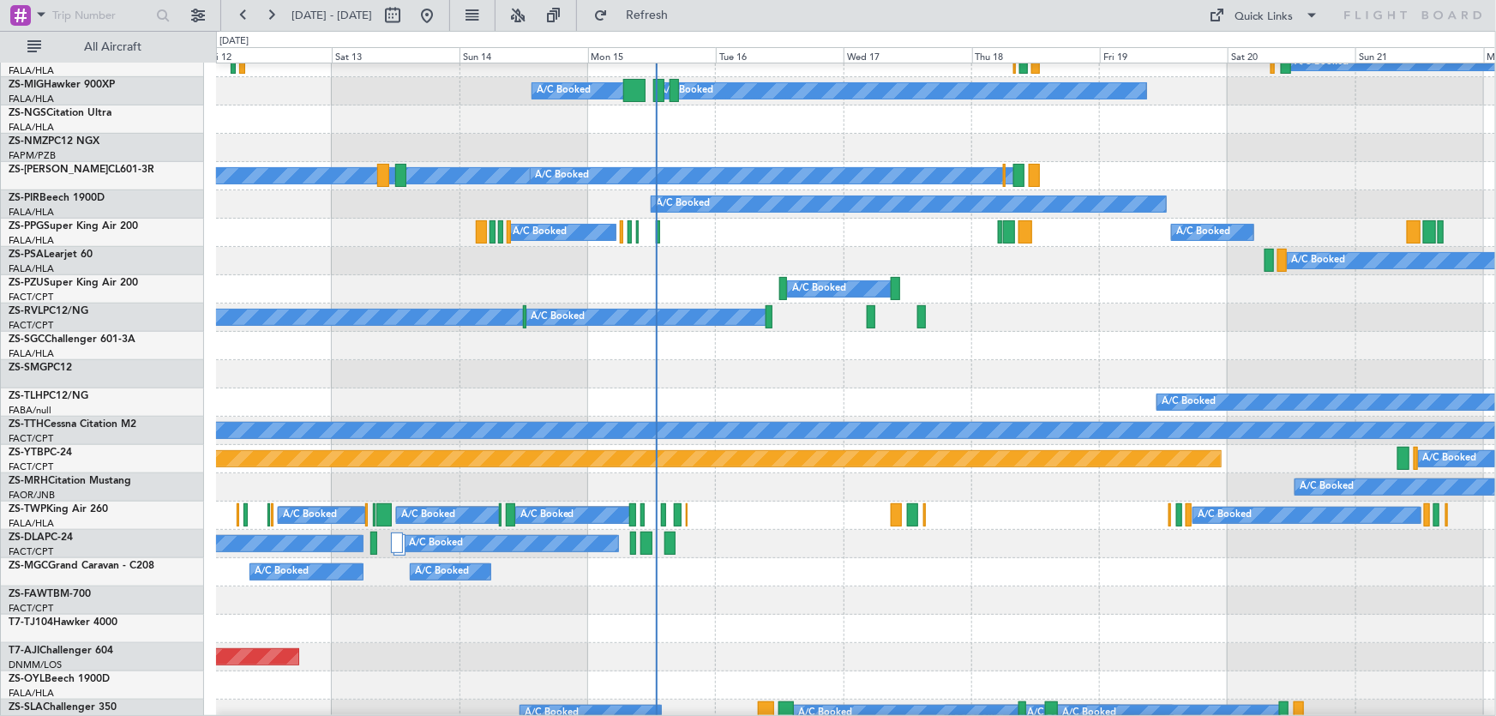
scroll to position [623, 0]
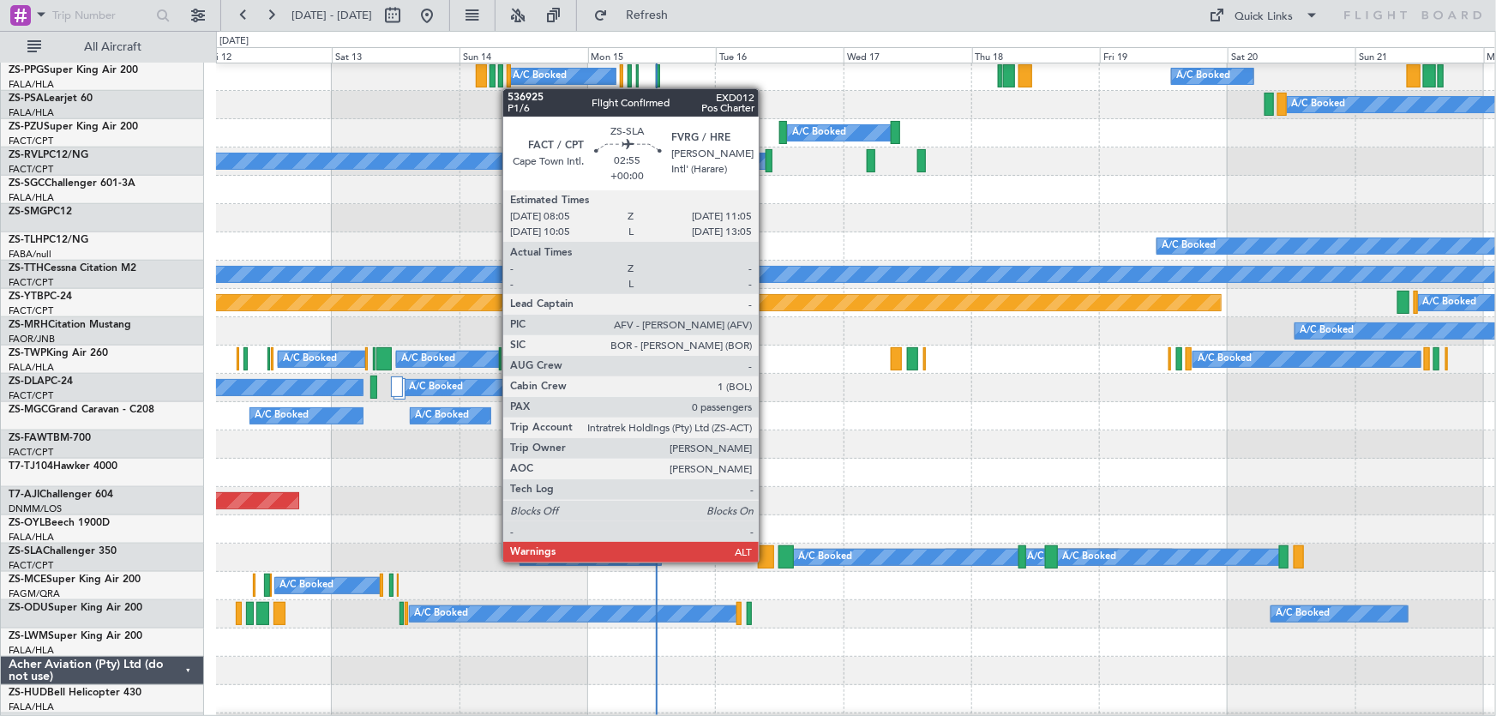
click at [766, 562] on div at bounding box center [766, 556] width 16 height 23
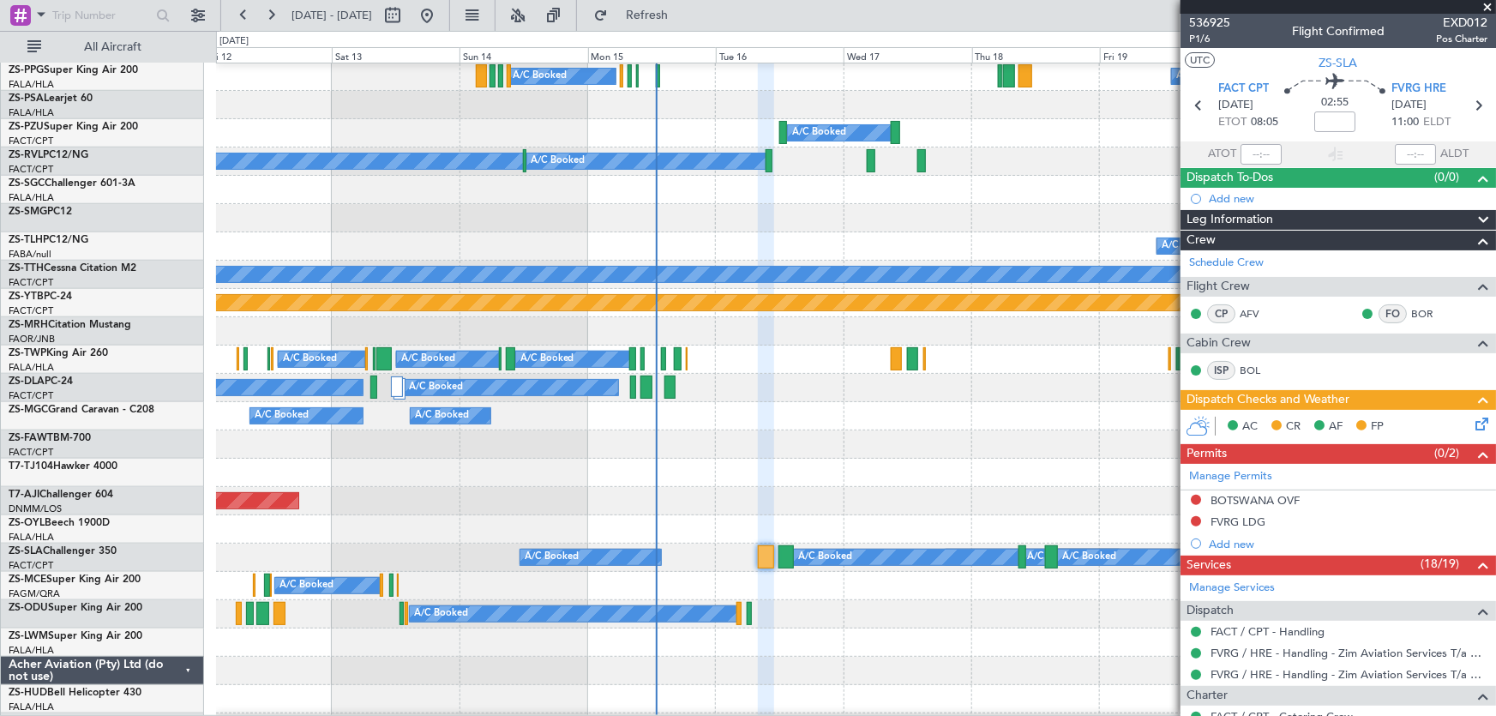
click at [1489, 7] on span at bounding box center [1486, 7] width 17 height 15
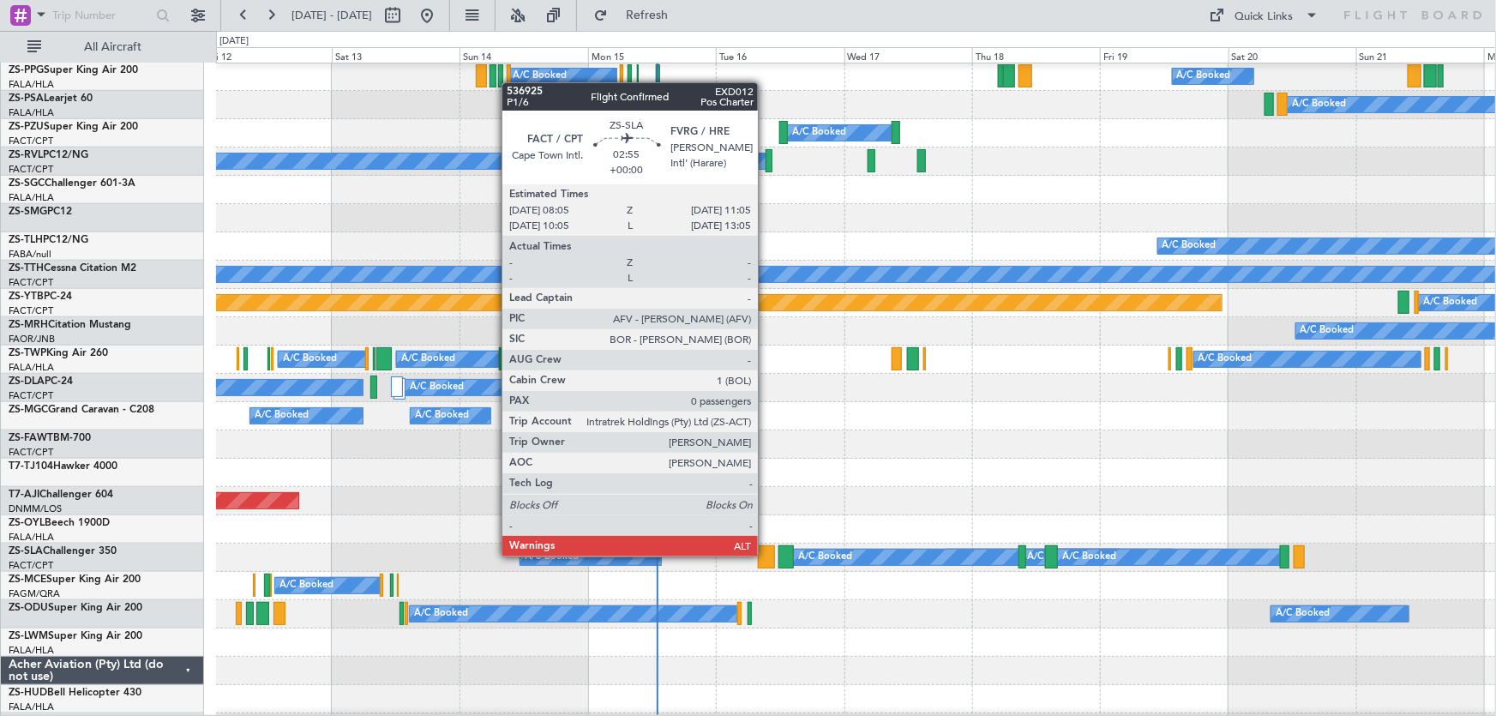
click at [765, 556] on div at bounding box center [766, 556] width 16 height 23
